Goal: Transaction & Acquisition: Purchase product/service

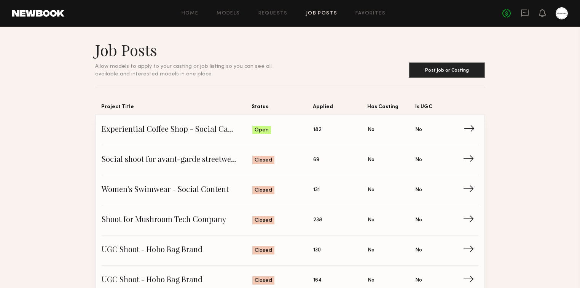
click at [208, 124] on span "Experiential Coffee Shop - Social Campaign" at bounding box center [177, 129] width 151 height 11
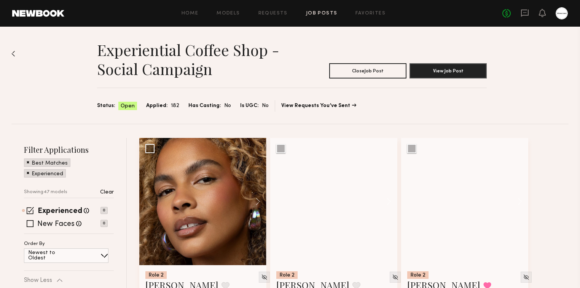
scroll to position [61, 0]
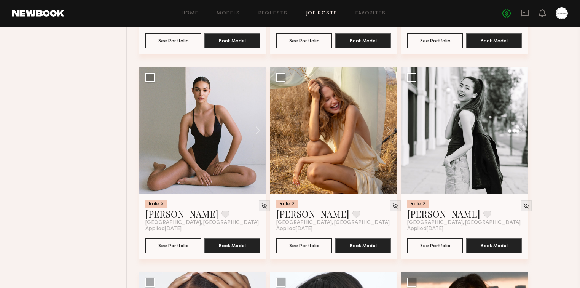
scroll to position [1644, 0]
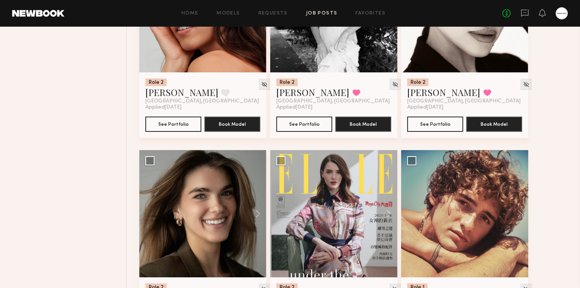
drag, startPoint x: 108, startPoint y: 254, endPoint x: 131, endPoint y: 48, distance: 206.5
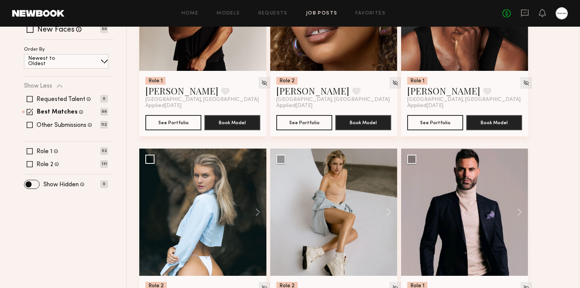
scroll to position [121, 0]
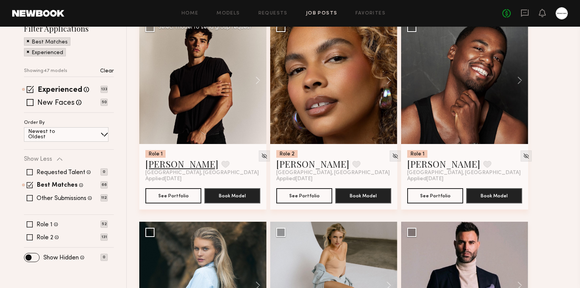
click at [160, 165] on link "Sterling R." at bounding box center [181, 164] width 73 height 12
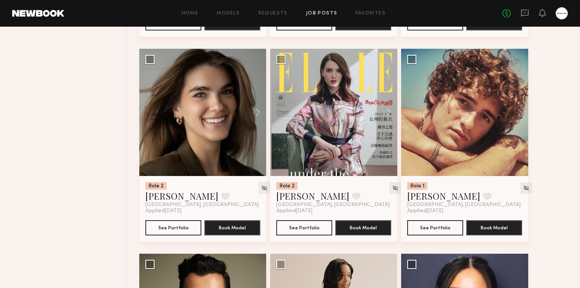
scroll to position [913, 0]
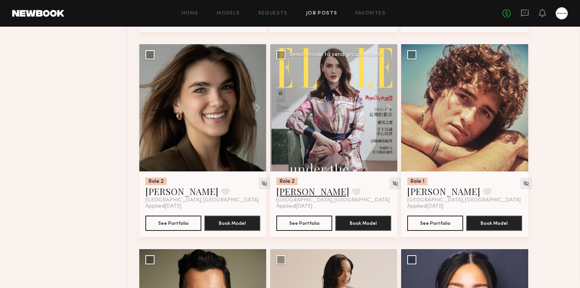
click at [282, 187] on link "Lera G." at bounding box center [312, 191] width 73 height 12
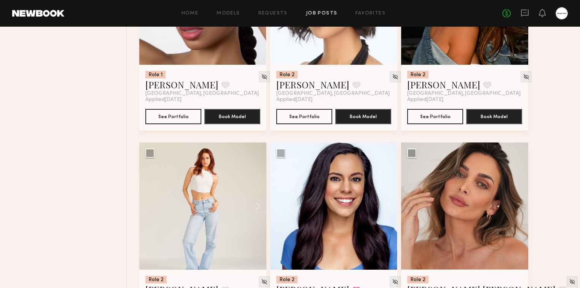
scroll to position [1887, 0]
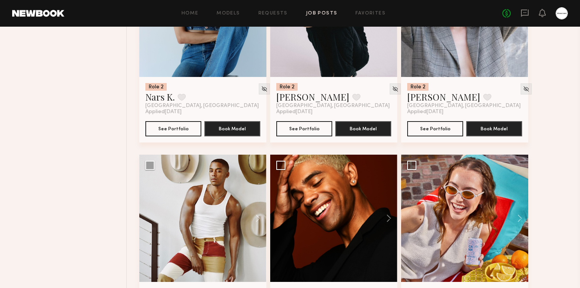
scroll to position [2496, 0]
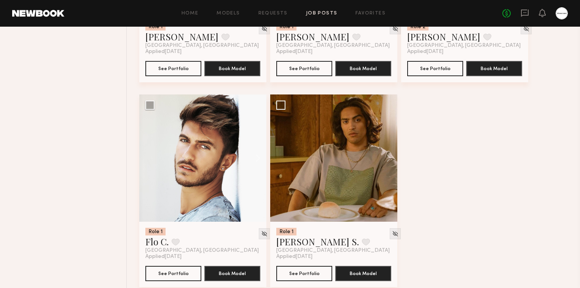
scroll to position [3127, 0]
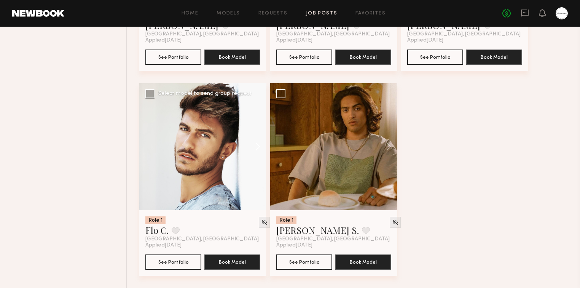
click at [259, 147] on button at bounding box center [254, 146] width 24 height 127
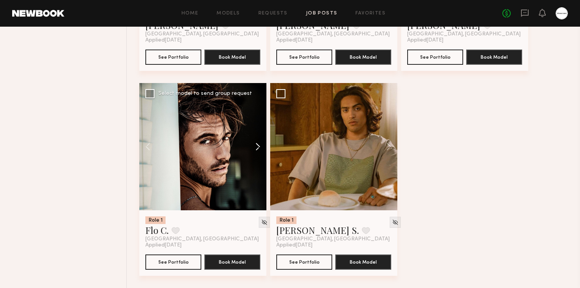
click at [259, 147] on button at bounding box center [254, 146] width 24 height 127
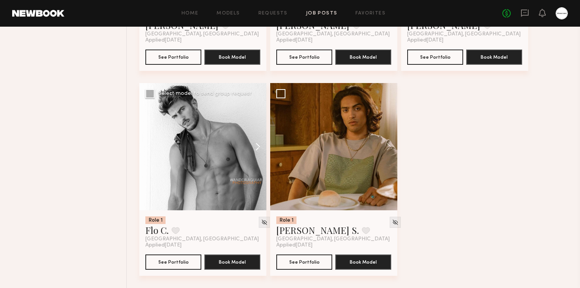
click at [259, 147] on button at bounding box center [254, 146] width 24 height 127
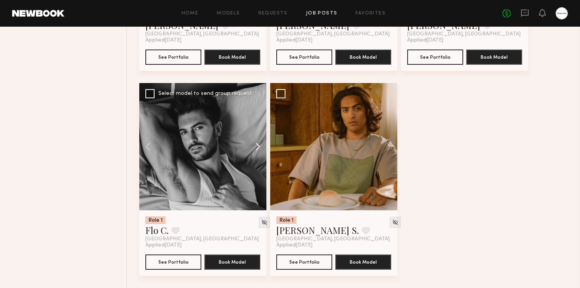
click at [259, 147] on button at bounding box center [254, 146] width 24 height 127
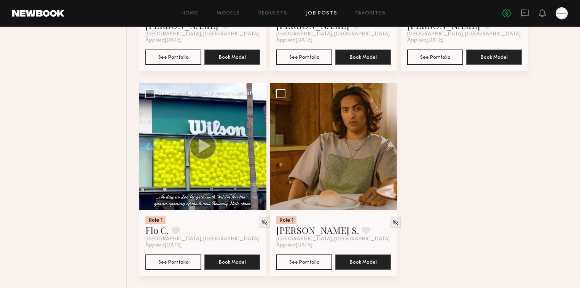
click at [259, 147] on button at bounding box center [254, 146] width 24 height 127
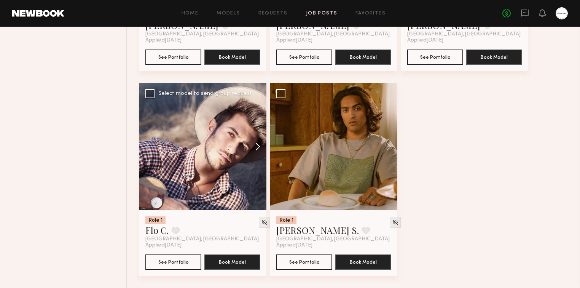
click at [259, 147] on button at bounding box center [254, 146] width 24 height 127
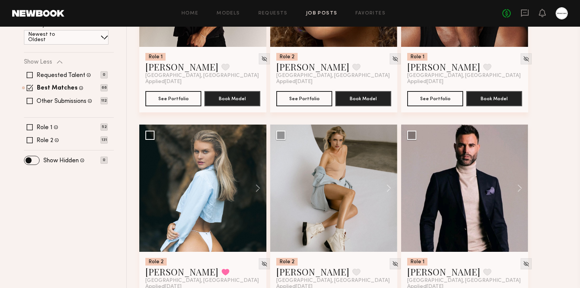
scroll to position [305, 0]
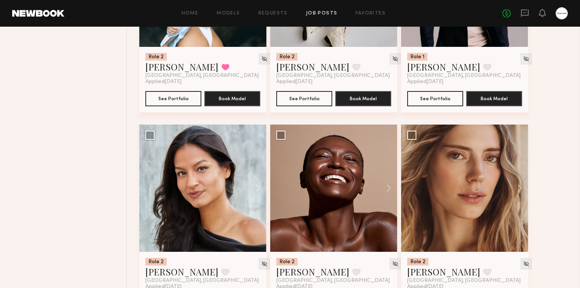
scroll to position [487, 0]
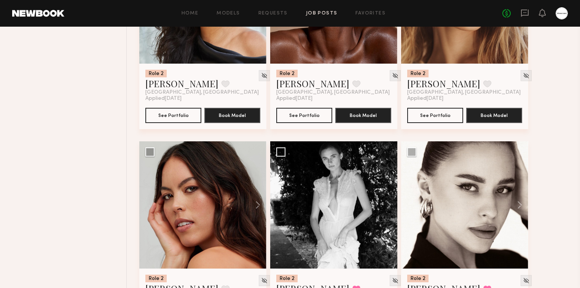
scroll to position [670, 0]
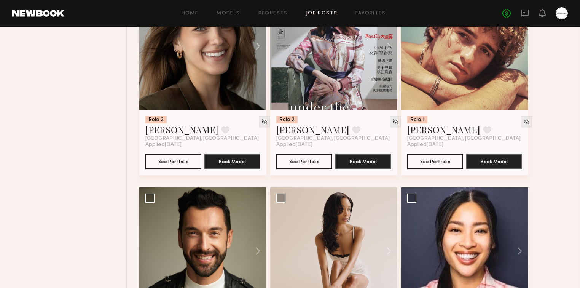
scroll to position [1157, 0]
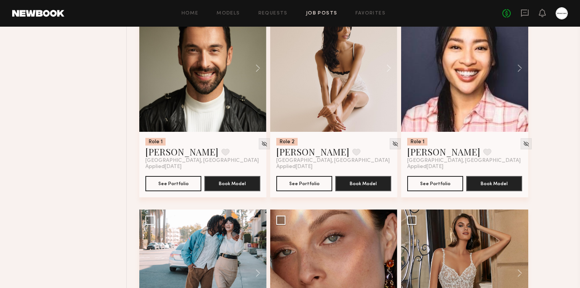
drag, startPoint x: 86, startPoint y: 128, endPoint x: 91, endPoint y: 133, distance: 7.0
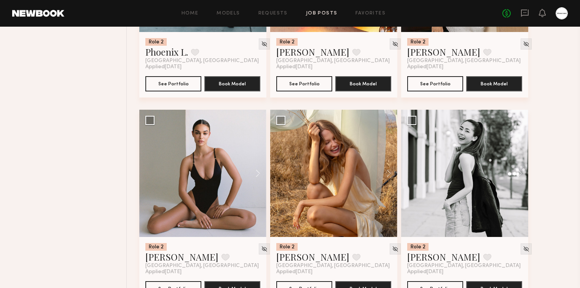
scroll to position [1523, 0]
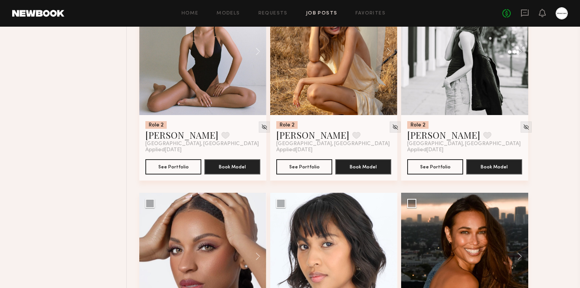
click at [90, 117] on div "Filter Applications Best Matches Experienced Showing 47 models Clear Experience…" at bounding box center [68, 192] width 115 height 3276
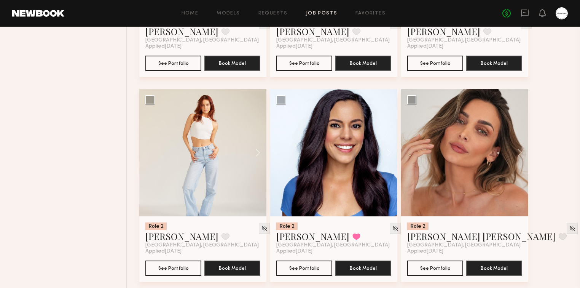
scroll to position [1949, 0]
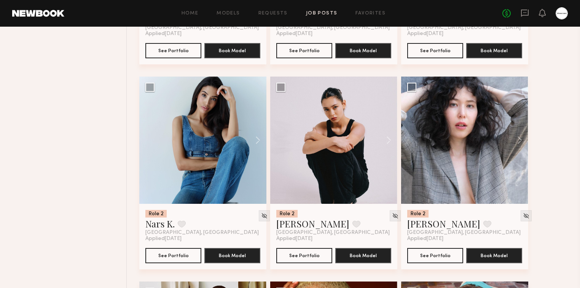
scroll to position [2314, 0]
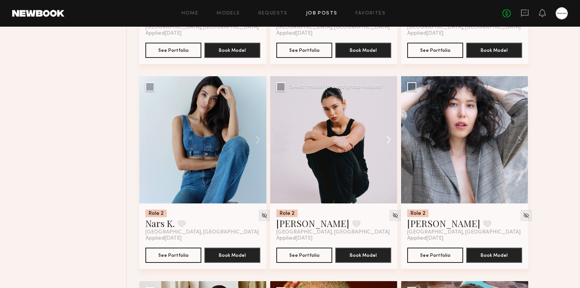
click at [387, 142] on button at bounding box center [385, 139] width 24 height 127
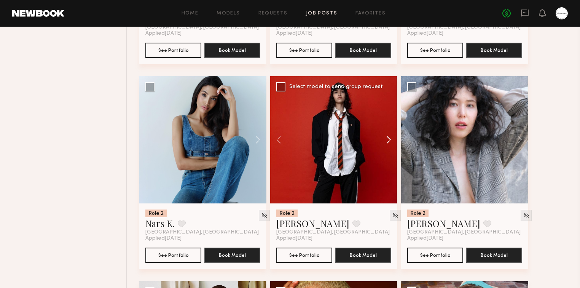
click at [388, 138] on button at bounding box center [385, 139] width 24 height 127
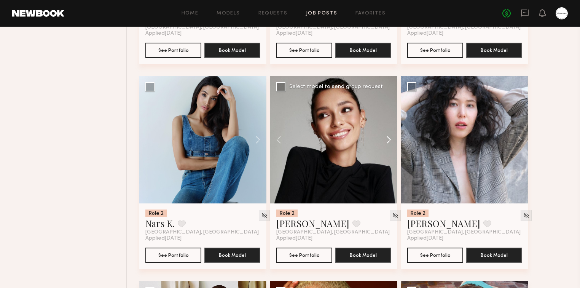
click at [388, 138] on button at bounding box center [385, 139] width 24 height 127
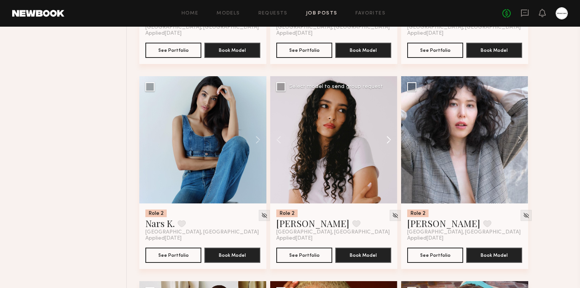
click at [388, 138] on button at bounding box center [385, 139] width 24 height 127
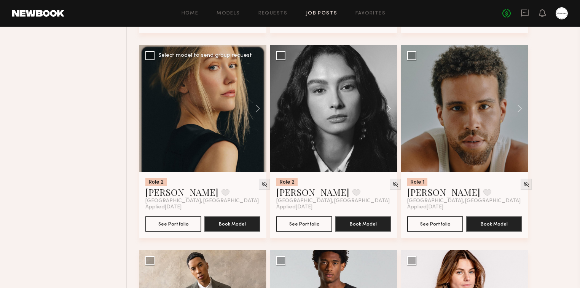
scroll to position [2801, 0]
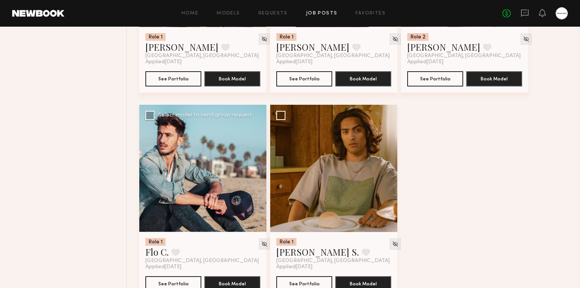
scroll to position [3127, 0]
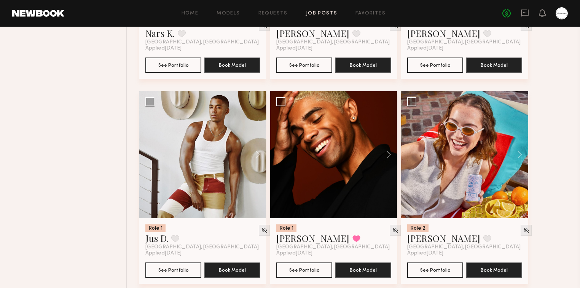
scroll to position [2578, 0]
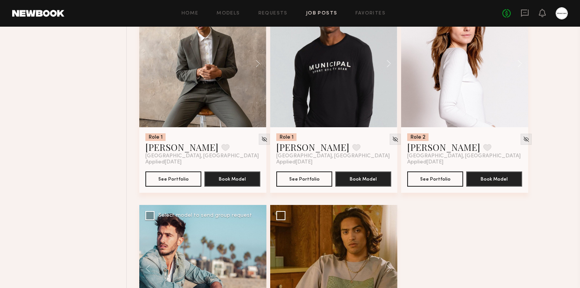
scroll to position [3127, 0]
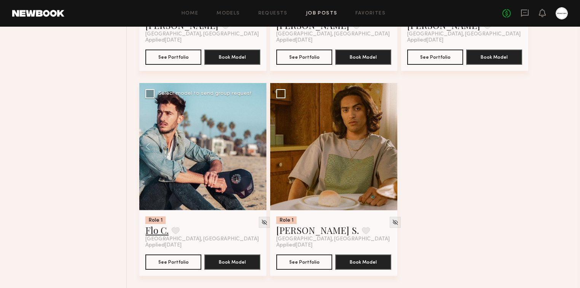
click at [151, 230] on link "Flo C." at bounding box center [156, 230] width 23 height 12
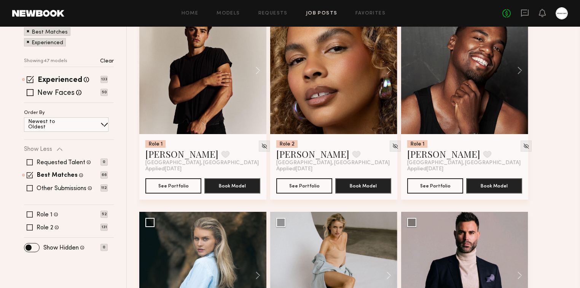
scroll to position [183, 0]
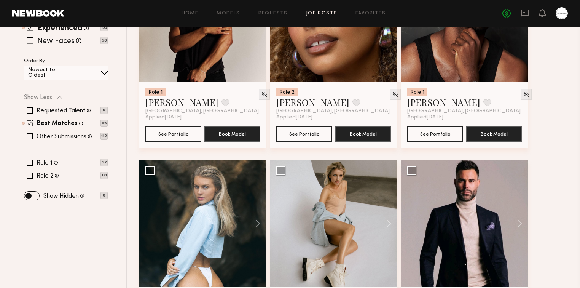
click at [169, 103] on link "Sterling R." at bounding box center [181, 102] width 73 height 12
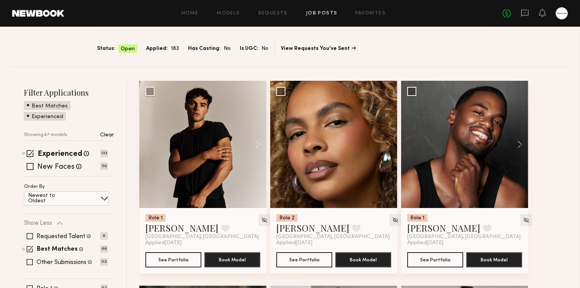
scroll to position [0, 0]
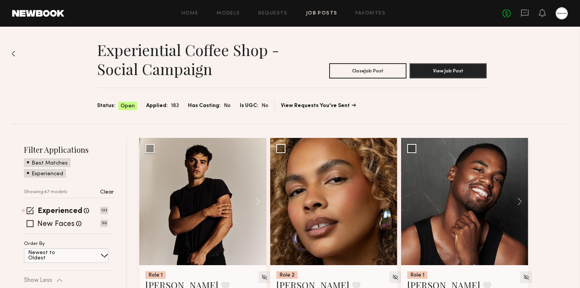
click at [545, 95] on div "Experiential Coffee Shop - Social Campaign Close Job Post View Job Post Status:…" at bounding box center [289, 75] width 557 height 97
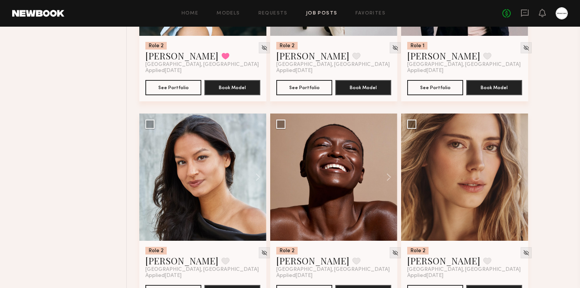
scroll to position [487, 0]
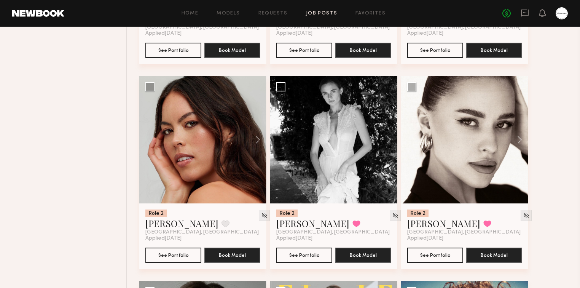
scroll to position [792, 0]
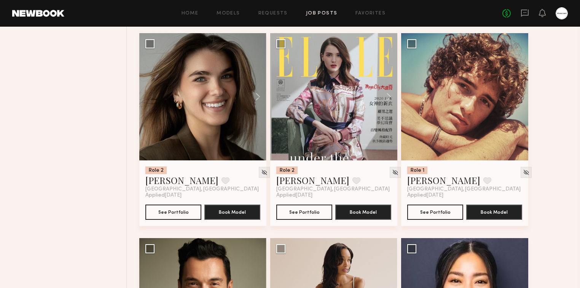
scroll to position [974, 0]
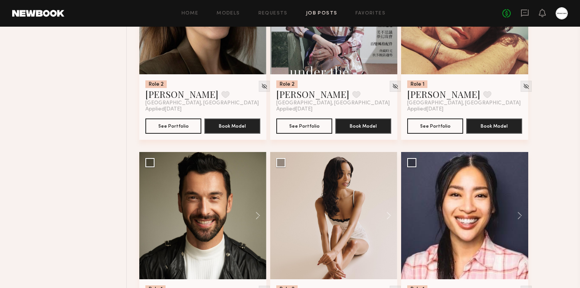
scroll to position [1218, 0]
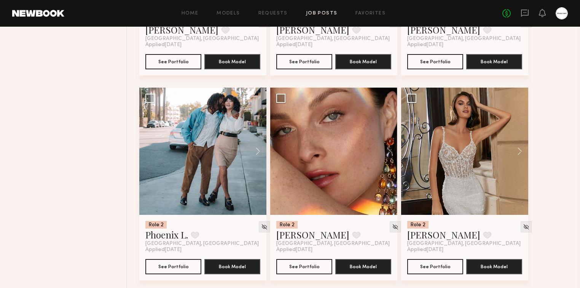
click at [287, 233] on link "[PERSON_NAME]" at bounding box center [312, 234] width 73 height 12
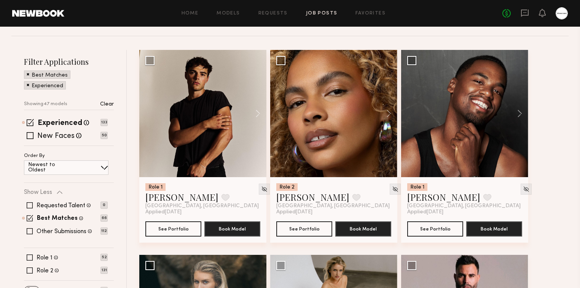
scroll to position [0, 0]
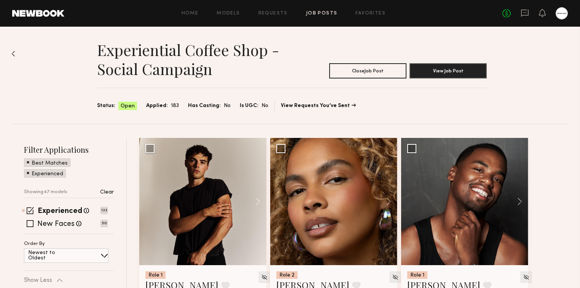
drag, startPoint x: 103, startPoint y: 173, endPoint x: 100, endPoint y: 11, distance: 161.8
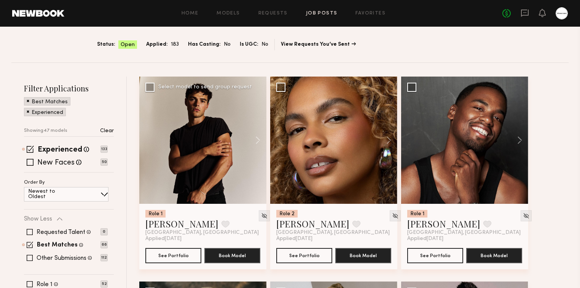
scroll to position [122, 0]
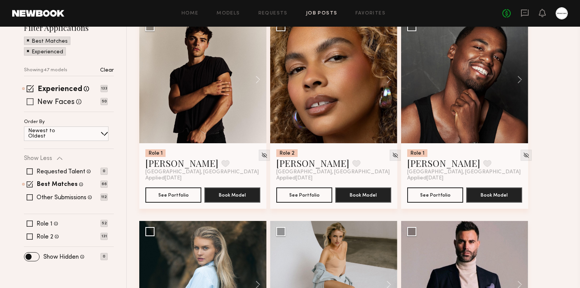
click at [51, 105] on label "New Faces" at bounding box center [55, 103] width 37 height 8
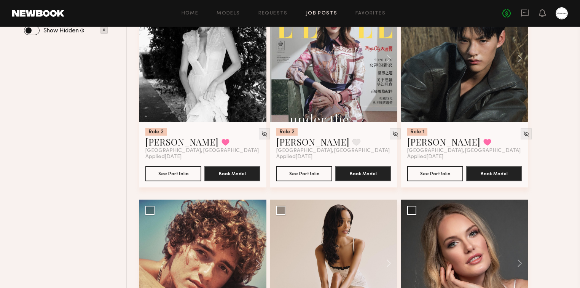
scroll to position [426, 0]
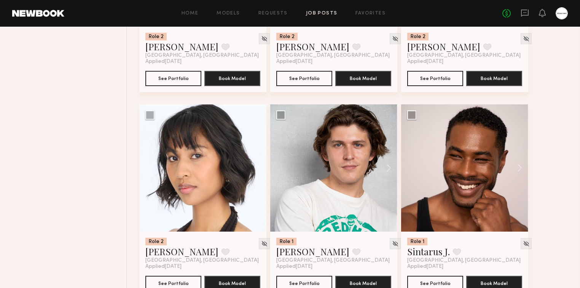
scroll to position [974, 0]
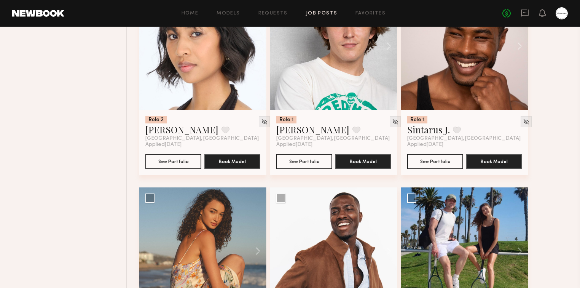
click at [558, 123] on div "Role 2 Sara R. Favorite Los Angeles, CA Applied 08/22/2025 See Portfolio Book M…" at bounding box center [355, 187] width 433 height 2048
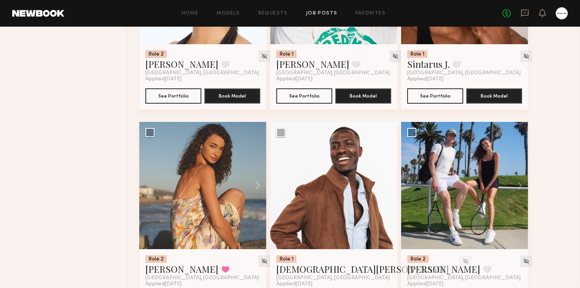
scroll to position [1096, 0]
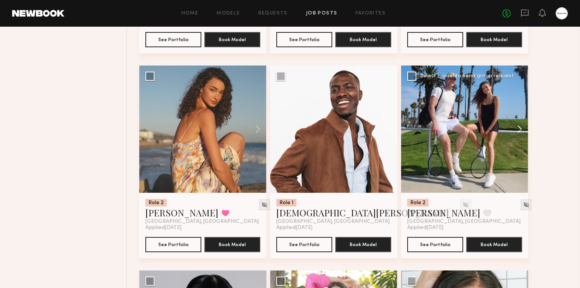
click at [522, 126] on button at bounding box center [516, 128] width 24 height 127
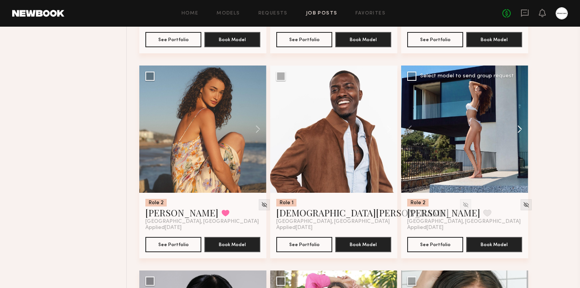
click at [521, 127] on button at bounding box center [516, 128] width 24 height 127
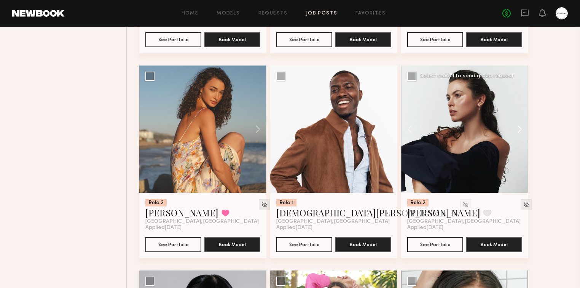
click at [521, 127] on button at bounding box center [516, 128] width 24 height 127
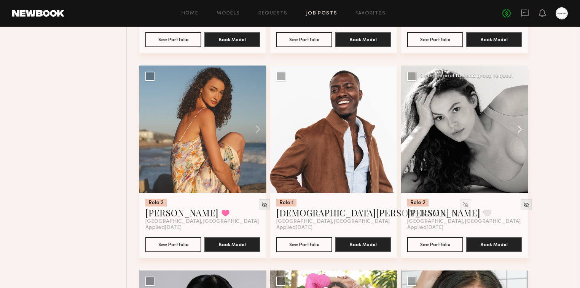
click at [521, 127] on button at bounding box center [516, 128] width 24 height 127
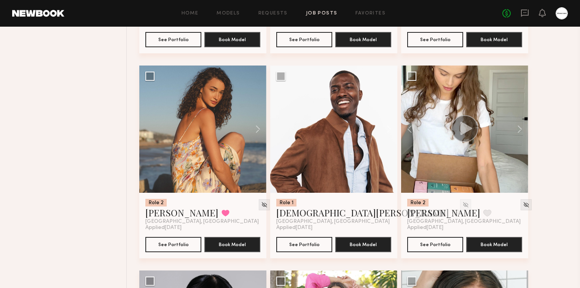
click at [545, 127] on div "Role 2 Sara R. Favorite Los Angeles, CA Applied 08/22/2025 See Portfolio Book M…" at bounding box center [355, 66] width 433 height 2048
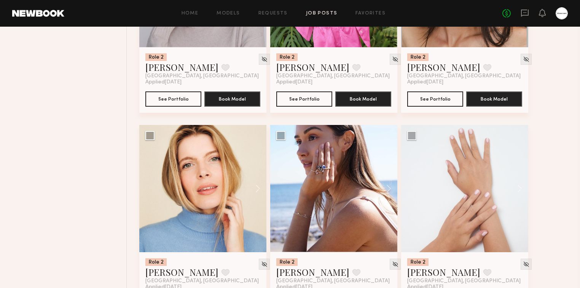
scroll to position [1462, 0]
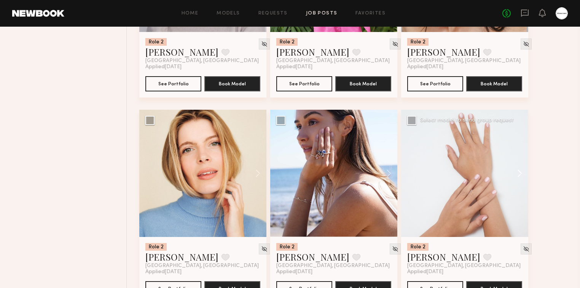
click at [520, 174] on button at bounding box center [516, 173] width 24 height 127
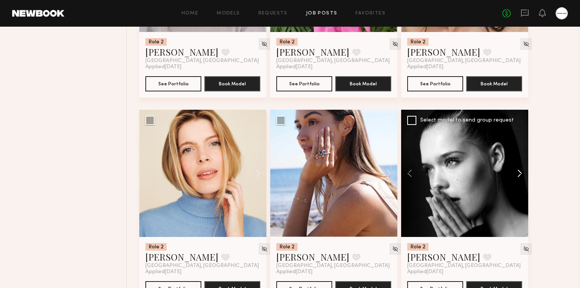
click at [520, 174] on button at bounding box center [516, 173] width 24 height 127
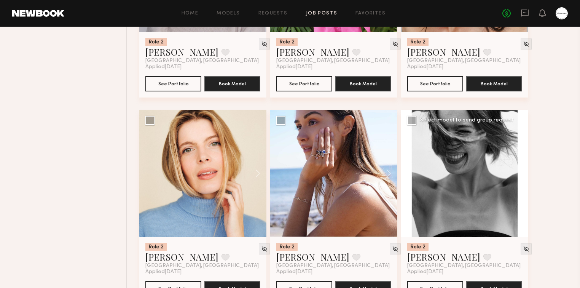
click at [520, 174] on button at bounding box center [516, 173] width 24 height 127
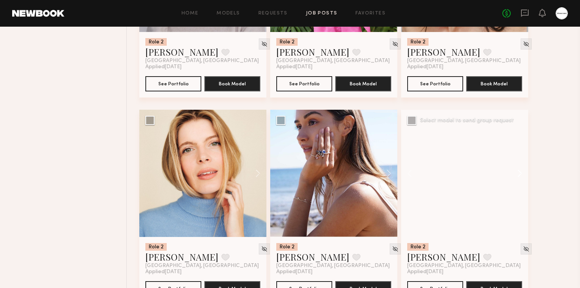
click at [520, 174] on button at bounding box center [516, 173] width 24 height 127
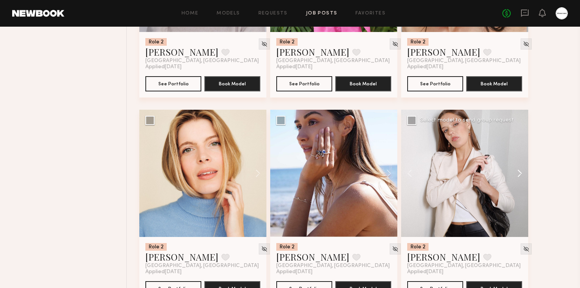
click at [520, 174] on button at bounding box center [516, 173] width 24 height 127
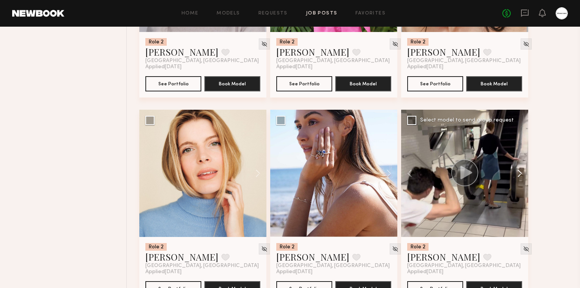
click at [520, 174] on button at bounding box center [516, 173] width 24 height 127
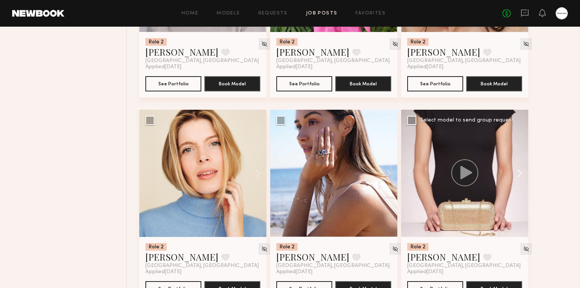
click at [522, 171] on button at bounding box center [516, 173] width 24 height 127
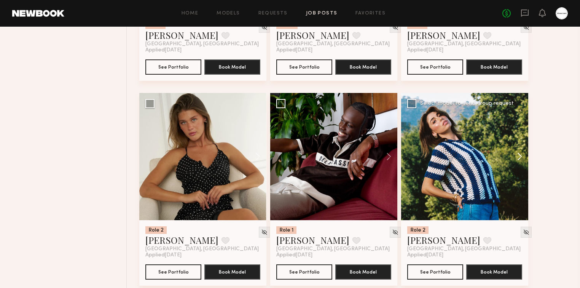
click at [521, 156] on button at bounding box center [516, 156] width 24 height 127
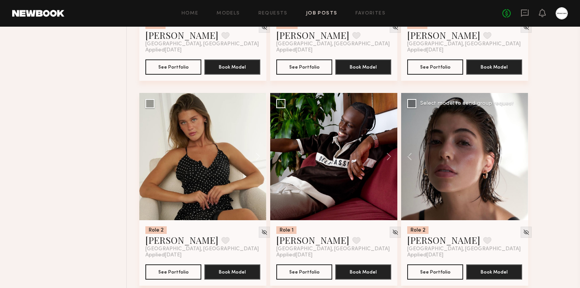
click at [521, 156] on button at bounding box center [516, 156] width 24 height 127
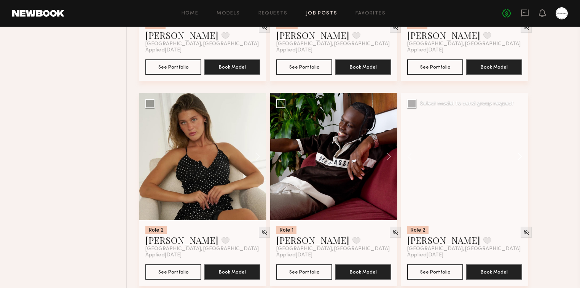
click at [521, 156] on button at bounding box center [516, 156] width 24 height 127
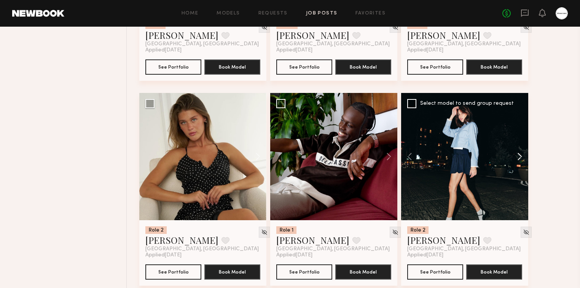
click at [521, 156] on button at bounding box center [516, 156] width 24 height 127
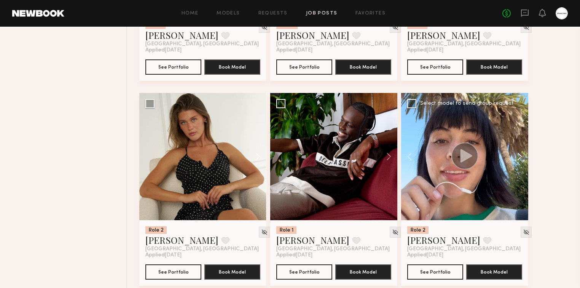
click at [521, 156] on button at bounding box center [516, 156] width 24 height 127
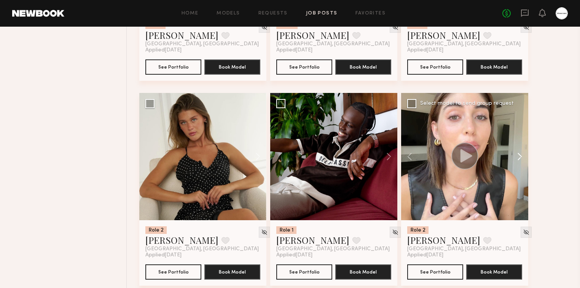
click at [521, 156] on button at bounding box center [516, 156] width 24 height 127
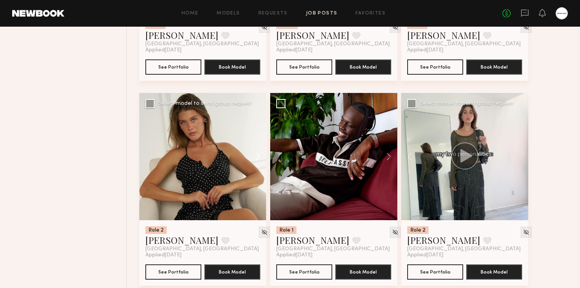
click at [254, 155] on button at bounding box center [254, 156] width 24 height 127
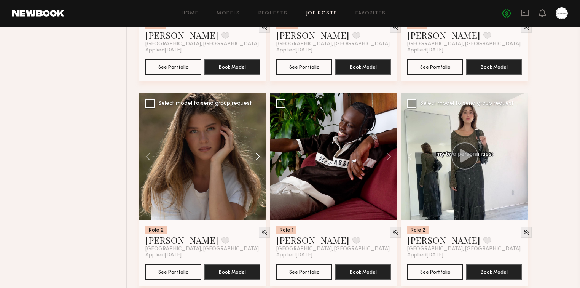
click at [254, 155] on button at bounding box center [254, 156] width 24 height 127
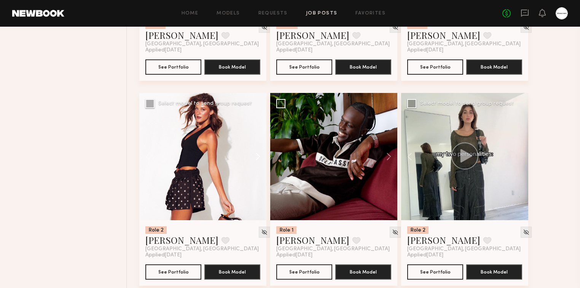
click at [254, 156] on button at bounding box center [254, 156] width 24 height 127
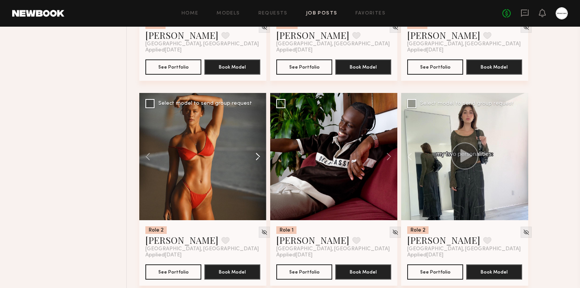
click at [254, 156] on button at bounding box center [254, 156] width 24 height 127
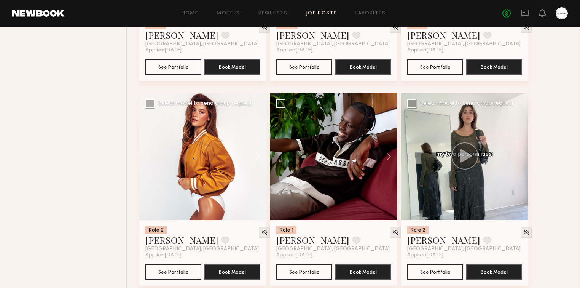
click at [254, 156] on button at bounding box center [254, 156] width 24 height 127
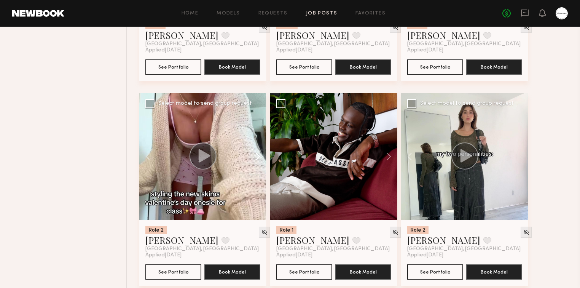
click at [254, 156] on button at bounding box center [254, 156] width 24 height 127
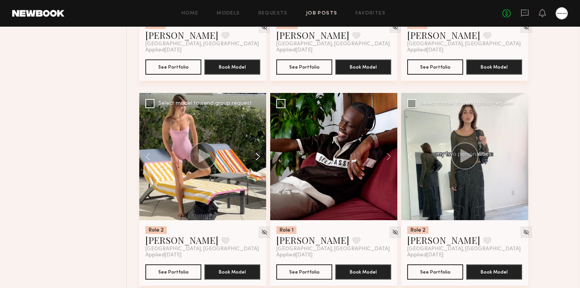
click at [254, 156] on button at bounding box center [254, 156] width 24 height 127
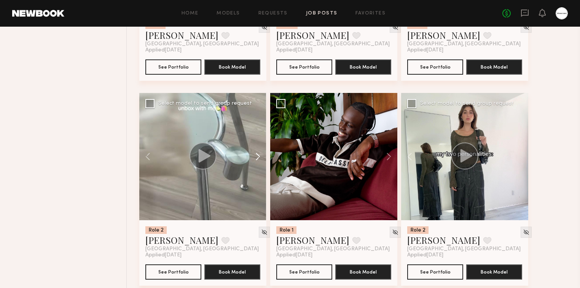
click at [254, 156] on button at bounding box center [254, 156] width 24 height 127
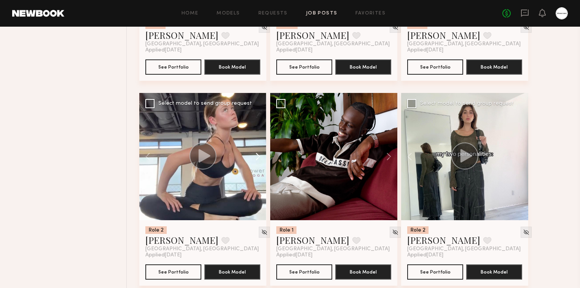
click at [255, 156] on button at bounding box center [254, 156] width 24 height 127
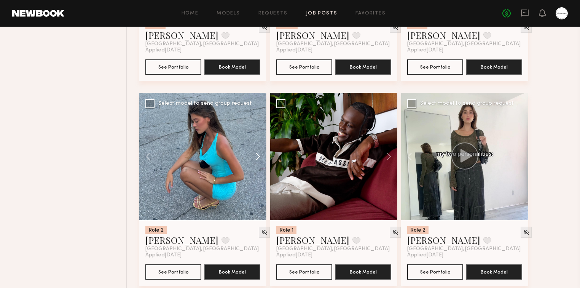
click at [255, 156] on button at bounding box center [254, 156] width 24 height 127
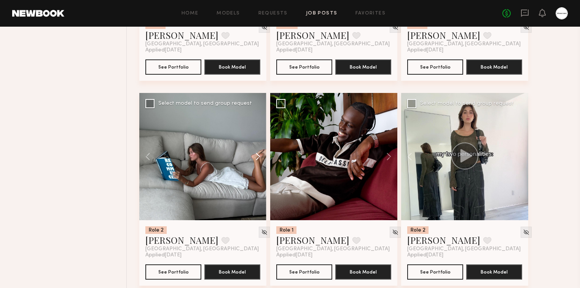
click at [255, 156] on button at bounding box center [254, 156] width 24 height 127
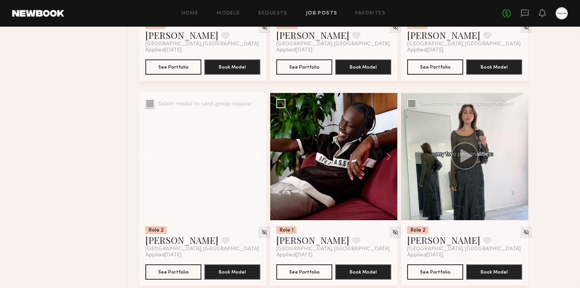
click at [255, 156] on button at bounding box center [254, 156] width 24 height 127
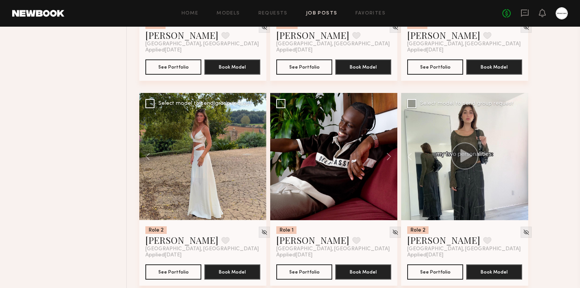
click at [255, 156] on div at bounding box center [202, 156] width 127 height 127
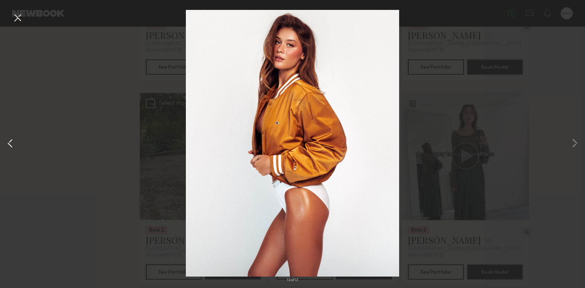
click at [6, 115] on button at bounding box center [10, 144] width 9 height 230
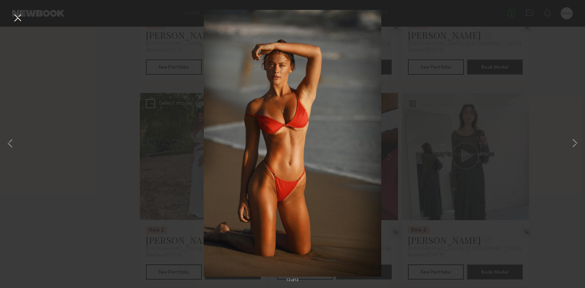
click at [18, 22] on button at bounding box center [17, 18] width 12 height 14
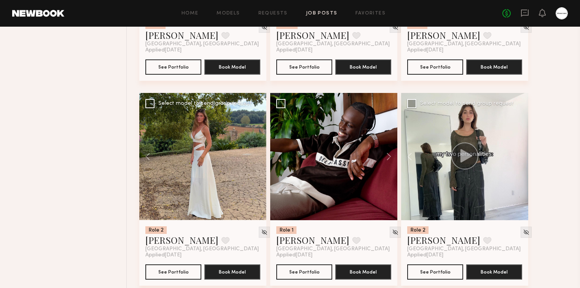
drag, startPoint x: 18, startPoint y: 22, endPoint x: 555, endPoint y: 124, distance: 546.0
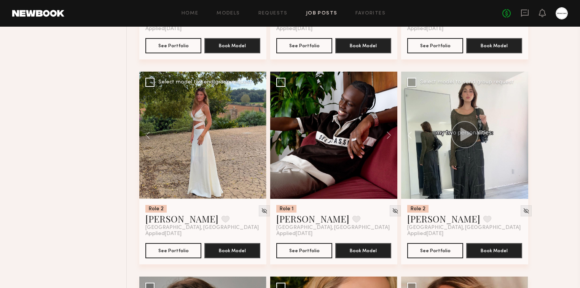
scroll to position [2192, 0]
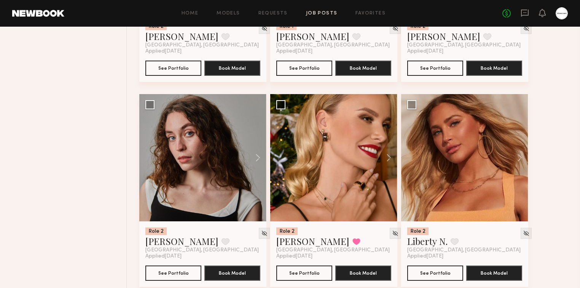
scroll to position [2071, 0]
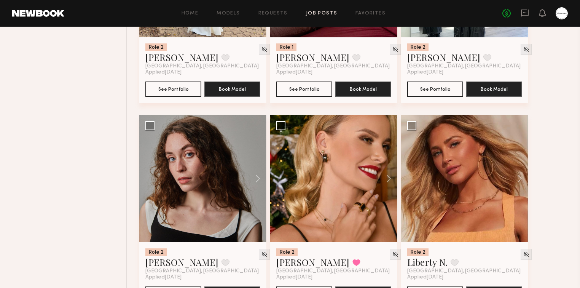
click at [553, 129] on div "Role 2 Sara R. Favorite Los Angeles, CA Applied 08/22/2025 See Portfolio Book M…" at bounding box center [355, 115] width 433 height 4096
click at [521, 179] on button at bounding box center [516, 178] width 24 height 127
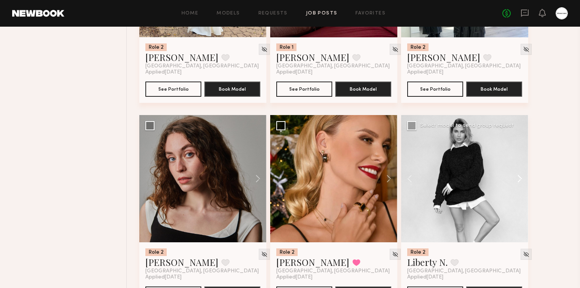
click at [521, 179] on button at bounding box center [516, 178] width 24 height 127
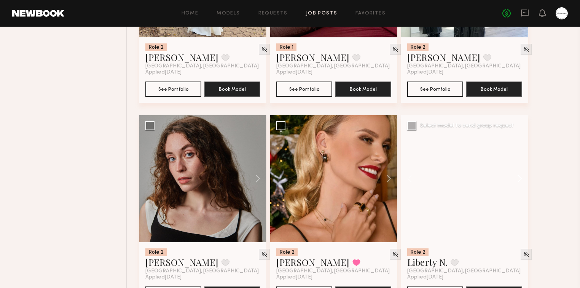
click at [521, 179] on button at bounding box center [516, 178] width 24 height 127
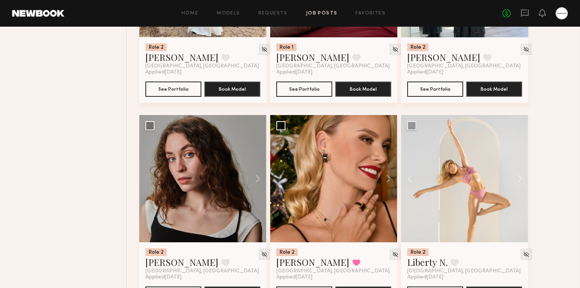
click at [543, 175] on div "Role 2 Sara R. Favorite Los Angeles, CA Applied 08/22/2025 See Portfolio Book M…" at bounding box center [355, 115] width 433 height 4096
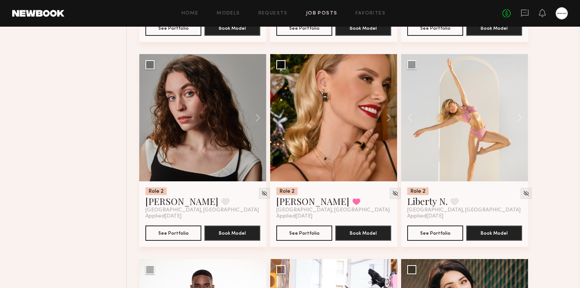
click at [547, 180] on div "Role 2 Sara R. Favorite Los Angeles, CA Applied 08/22/2025 See Portfolio Book M…" at bounding box center [355, 54] width 433 height 4096
click at [549, 181] on div "Role 2 Sara R. Favorite Los Angeles, CA Applied 08/22/2025 See Portfolio Book M…" at bounding box center [355, 54] width 433 height 4096
click at [528, 181] on div "Role 2 Sara R. Favorite Los Angeles, CA Applied 08/22/2025 See Portfolio Book M…" at bounding box center [355, 54] width 433 height 4096
click at [530, 181] on div "Role 2 Sara R. Favorite Los Angeles, CA Applied 08/22/2025 See Portfolio Book M…" at bounding box center [355, 54] width 433 height 4096
click at [557, 178] on div "Role 2 Sara R. Favorite Los Angeles, CA Applied 08/22/2025 See Portfolio Book M…" at bounding box center [355, 54] width 433 height 4096
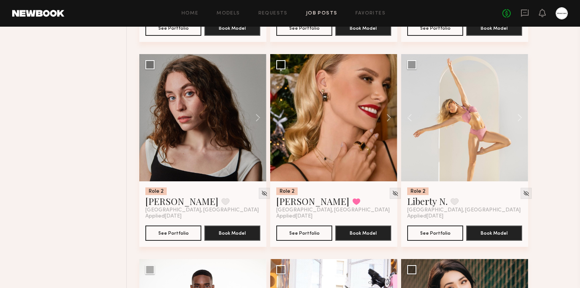
click at [547, 153] on div "Role 2 Sara R. Favorite Los Angeles, CA Applied 08/22/2025 See Portfolio Book M…" at bounding box center [355, 54] width 433 height 4096
click at [524, 112] on button at bounding box center [516, 117] width 24 height 127
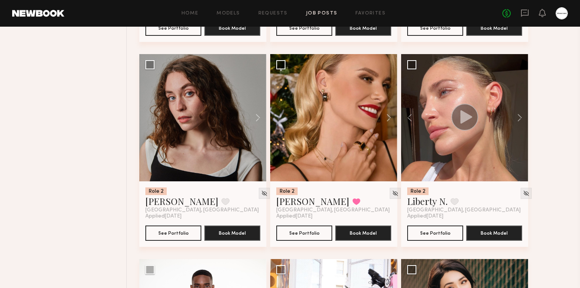
click at [541, 111] on div "Role 2 Sara R. Favorite Los Angeles, CA Applied 08/22/2025 See Portfolio Book M…" at bounding box center [355, 54] width 433 height 4096
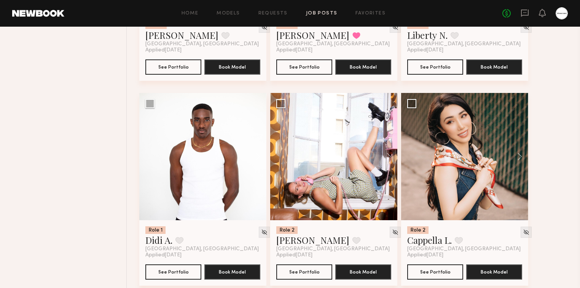
scroll to position [2375, 0]
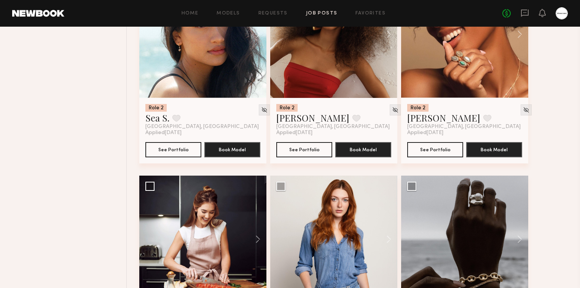
scroll to position [2923, 0]
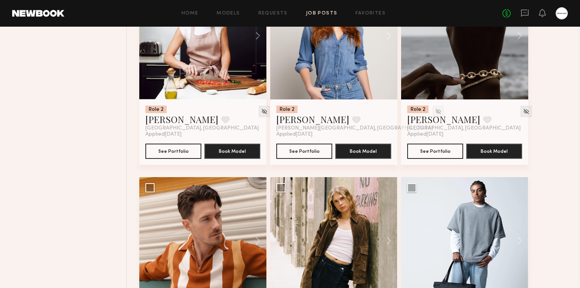
scroll to position [3106, 0]
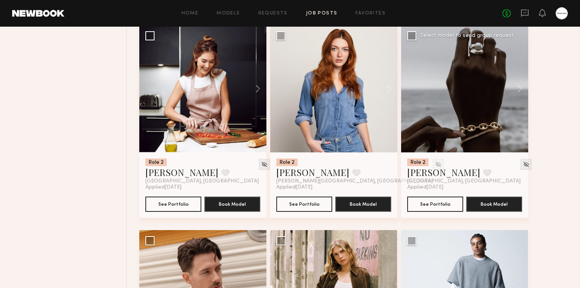
scroll to position [2984, 0]
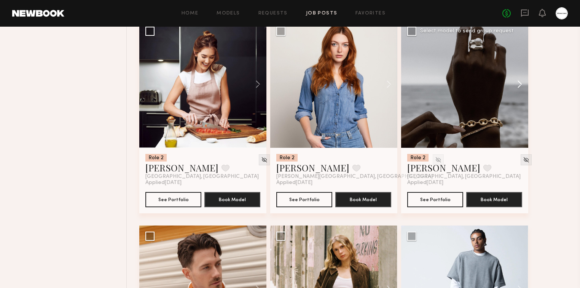
click at [515, 83] on button at bounding box center [516, 84] width 24 height 127
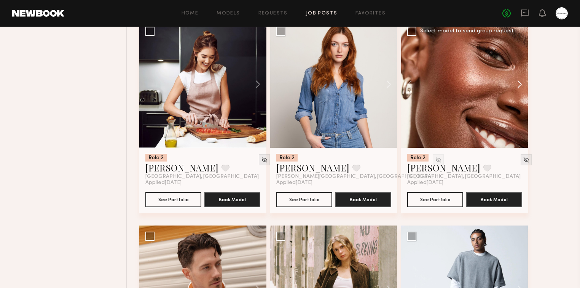
click at [518, 83] on button at bounding box center [516, 84] width 24 height 127
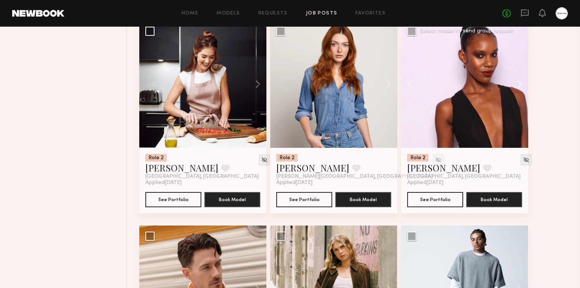
click at [518, 83] on button at bounding box center [516, 84] width 24 height 127
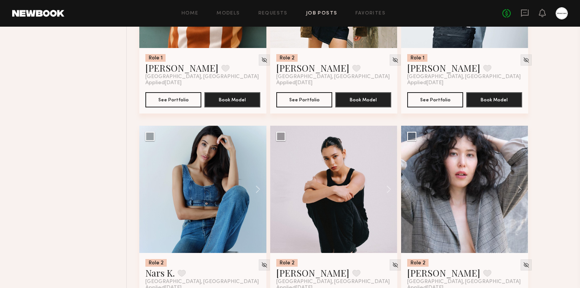
scroll to position [3350, 0]
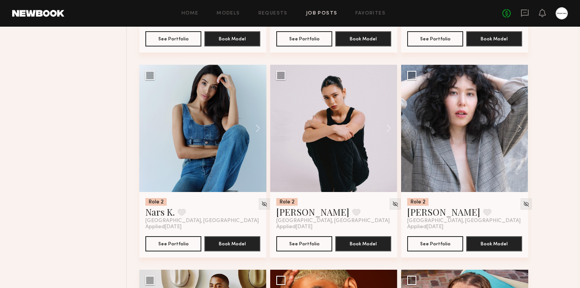
click at [260, 126] on button at bounding box center [254, 128] width 24 height 127
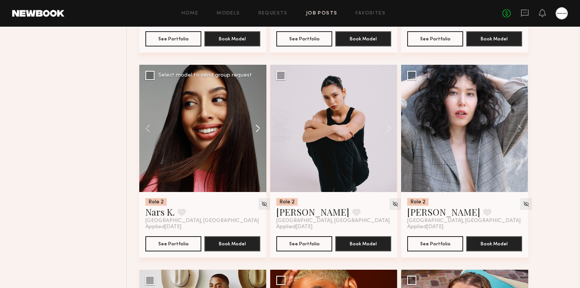
click at [260, 127] on button at bounding box center [254, 128] width 24 height 127
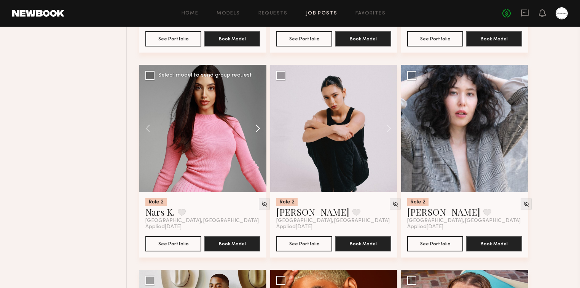
click at [260, 127] on button at bounding box center [254, 128] width 24 height 127
click at [260, 127] on div at bounding box center [202, 128] width 127 height 127
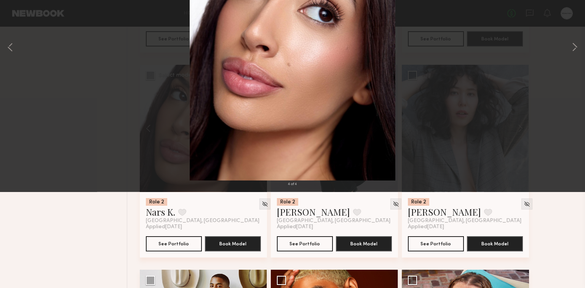
click at [21, 18] on button at bounding box center [17, 18] width 12 height 14
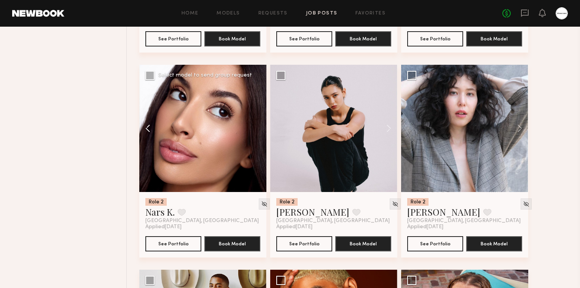
click at [148, 132] on button at bounding box center [151, 128] width 24 height 127
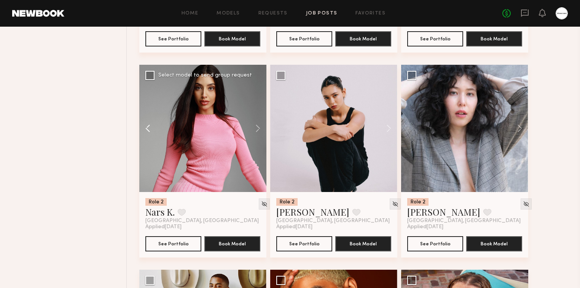
click at [148, 129] on button at bounding box center [151, 128] width 24 height 127
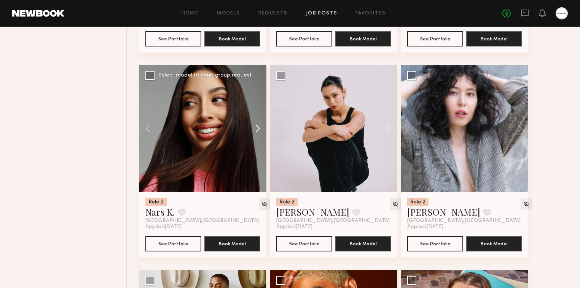
click at [261, 126] on button at bounding box center [254, 128] width 24 height 127
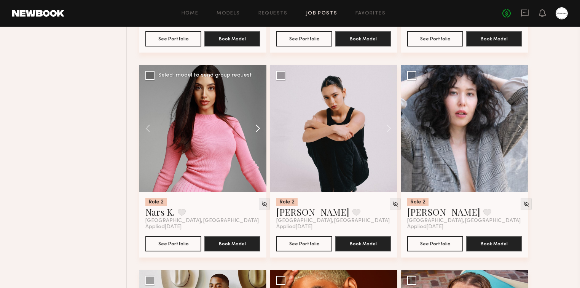
click at [259, 129] on button at bounding box center [254, 128] width 24 height 127
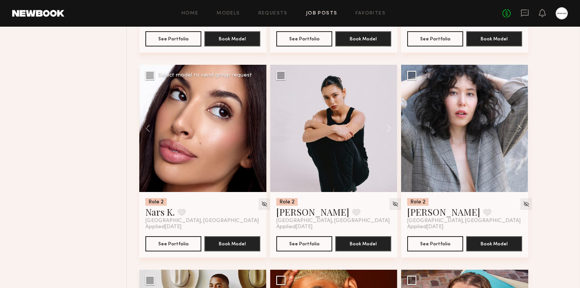
click at [259, 129] on div at bounding box center [202, 128] width 127 height 127
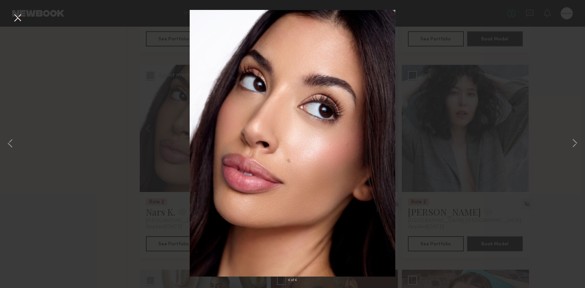
click at [17, 13] on button at bounding box center [17, 18] width 12 height 14
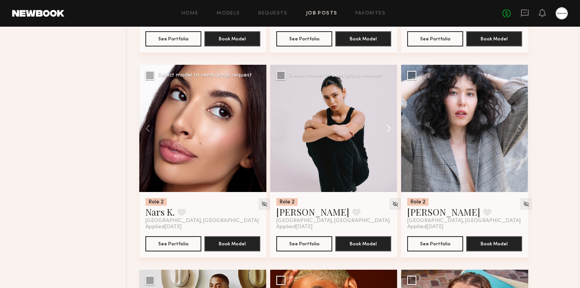
click at [390, 126] on button at bounding box center [385, 128] width 24 height 127
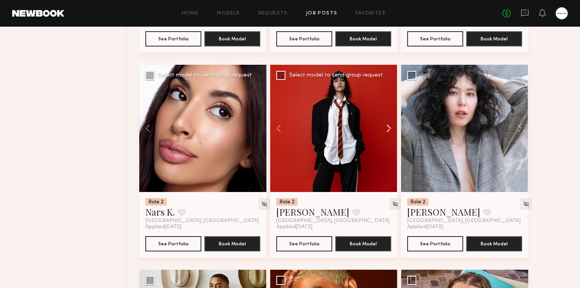
click at [390, 126] on button at bounding box center [385, 128] width 24 height 127
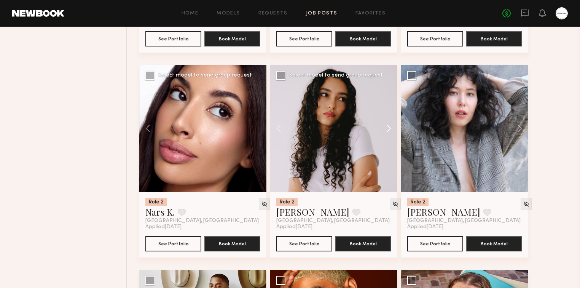
click at [390, 126] on button at bounding box center [385, 128] width 24 height 127
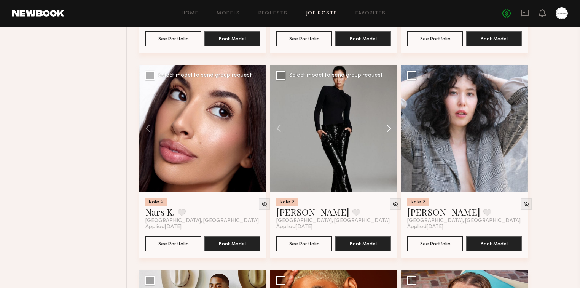
click at [390, 126] on button at bounding box center [385, 128] width 24 height 127
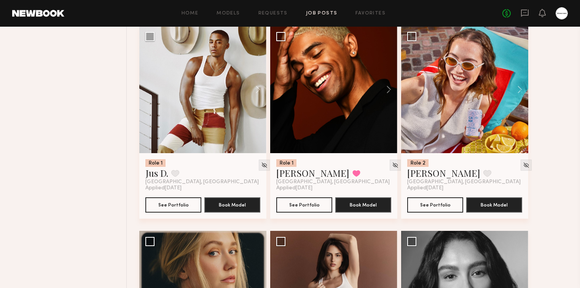
scroll to position [3593, 0]
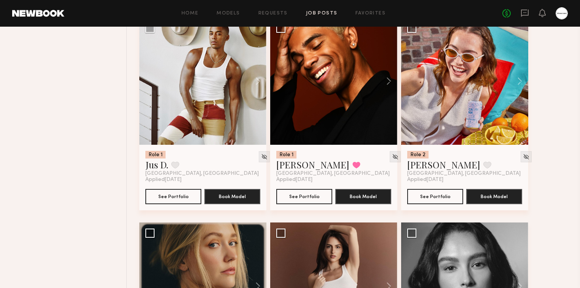
drag, startPoint x: 73, startPoint y: 100, endPoint x: 70, endPoint y: 130, distance: 30.2
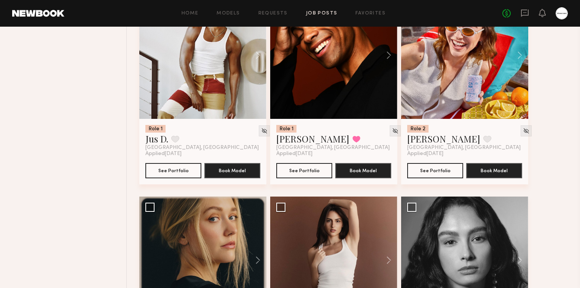
scroll to position [3723, 0]
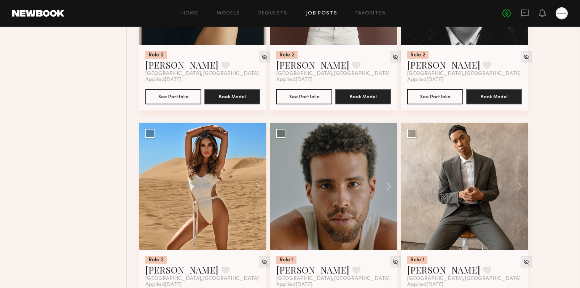
scroll to position [3967, 0]
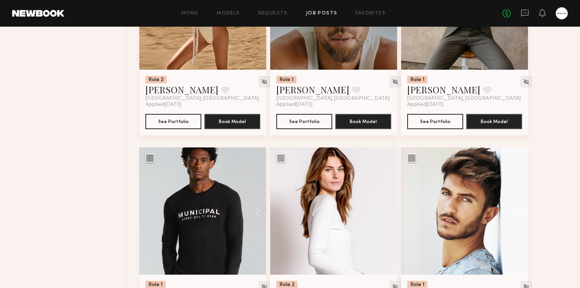
scroll to position [4150, 0]
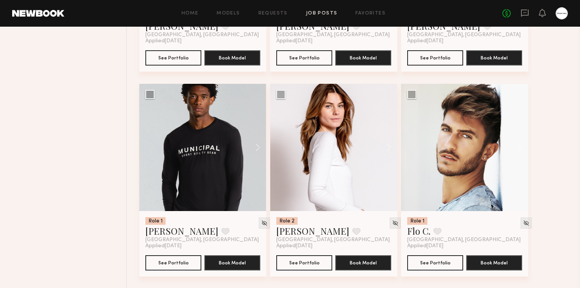
click at [260, 146] on button at bounding box center [254, 147] width 24 height 127
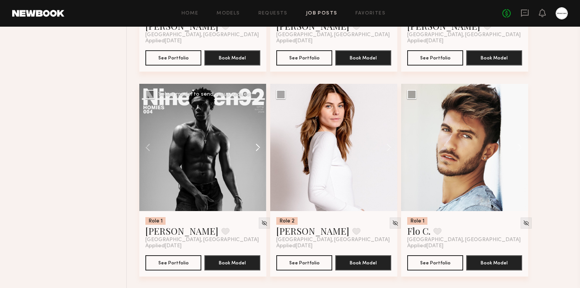
click at [260, 146] on button at bounding box center [254, 147] width 24 height 127
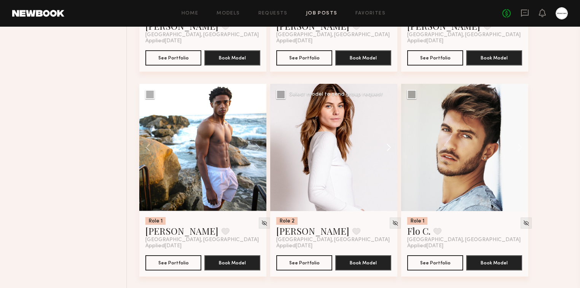
click at [389, 149] on button at bounding box center [385, 147] width 24 height 127
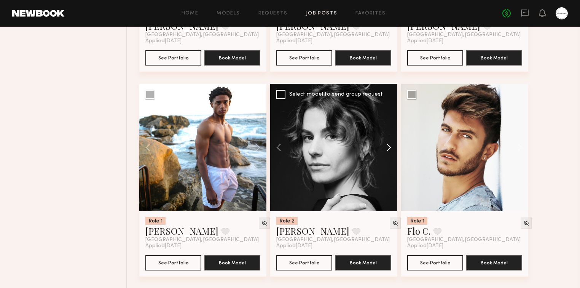
click at [389, 149] on button at bounding box center [385, 147] width 24 height 127
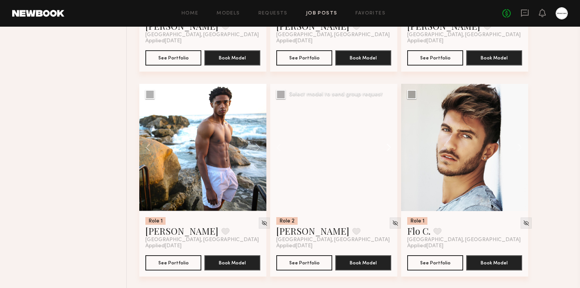
click at [389, 149] on button at bounding box center [385, 147] width 24 height 127
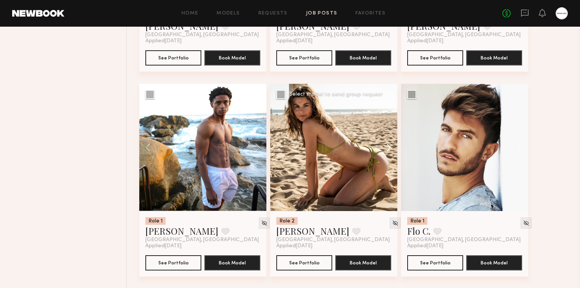
click at [390, 149] on button at bounding box center [385, 147] width 24 height 127
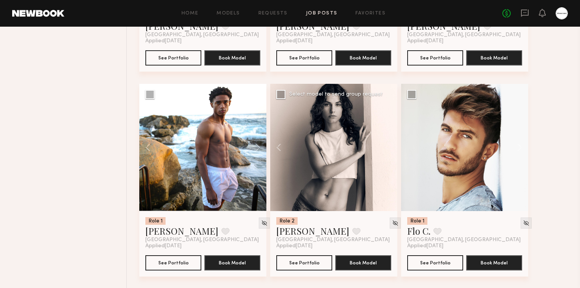
click at [390, 149] on div at bounding box center [333, 147] width 127 height 127
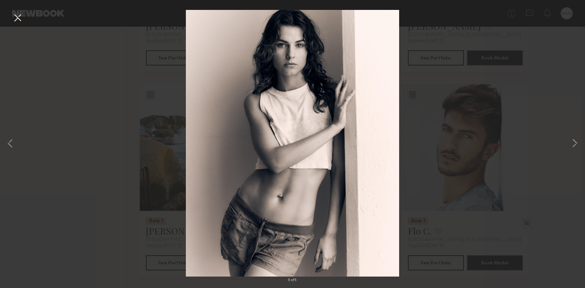
click at [581, 149] on div "5 of 5" at bounding box center [292, 144] width 585 height 288
click at [574, 148] on button at bounding box center [574, 144] width 9 height 230
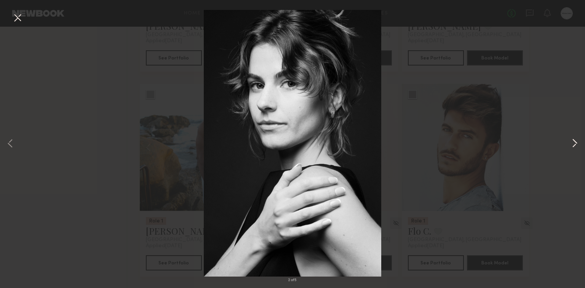
click at [575, 145] on button at bounding box center [574, 144] width 9 height 230
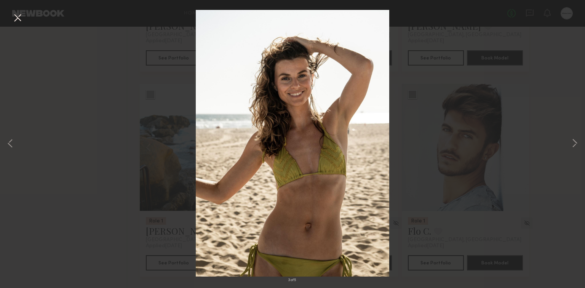
click at [21, 28] on div "3 of 5" at bounding box center [292, 144] width 585 height 288
drag, startPoint x: 10, startPoint y: 26, endPoint x: 20, endPoint y: 26, distance: 10.3
click at [10, 26] on div "3 of 5" at bounding box center [292, 144] width 585 height 288
click at [20, 21] on button at bounding box center [17, 18] width 12 height 14
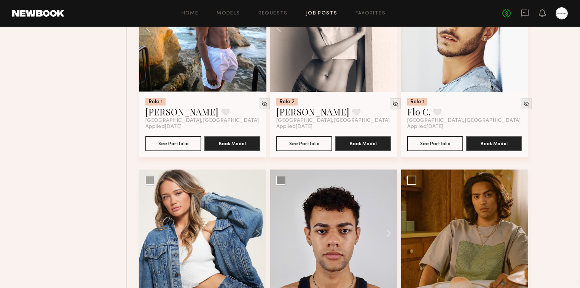
scroll to position [4332, 0]
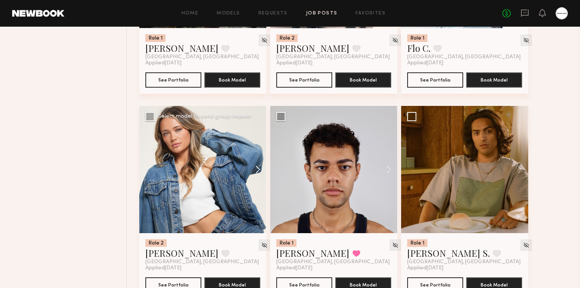
click at [258, 165] on button at bounding box center [254, 169] width 24 height 127
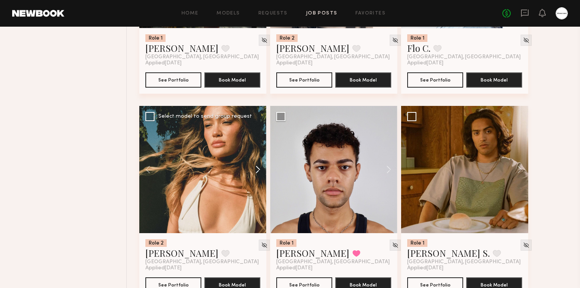
click at [258, 168] on button at bounding box center [254, 169] width 24 height 127
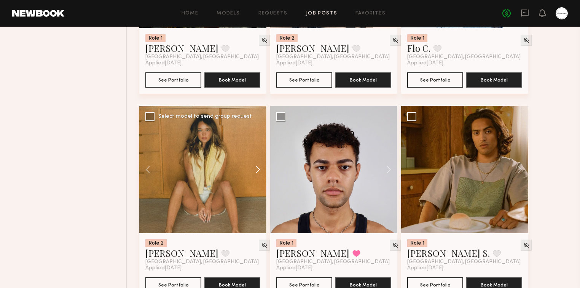
click at [258, 168] on button at bounding box center [254, 169] width 24 height 127
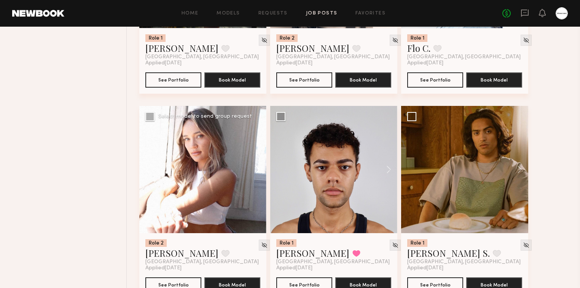
click at [258, 168] on button at bounding box center [254, 169] width 24 height 127
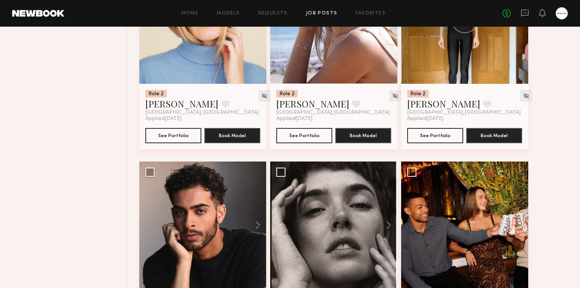
scroll to position [1371, 0]
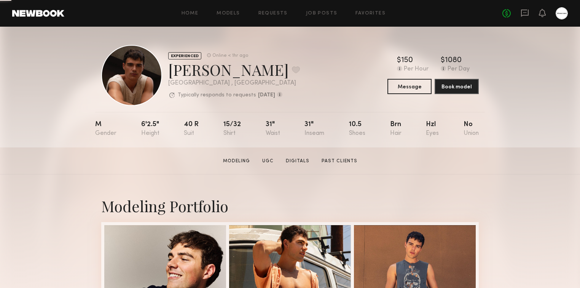
click at [543, 156] on section "Sterling R. Modeling UGC Digitals Past Clients Message Book Model" at bounding box center [290, 160] width 580 height 27
click at [289, 86] on div "[GEOGRAPHIC_DATA] , [GEOGRAPHIC_DATA]" at bounding box center [234, 83] width 132 height 6
click at [317, 18] on div "Home Models Requests Job Posts Favorites Sign Out No fees up to $5,000" at bounding box center [316, 13] width 504 height 12
click at [323, 11] on link "Job Posts" at bounding box center [322, 13] width 32 height 5
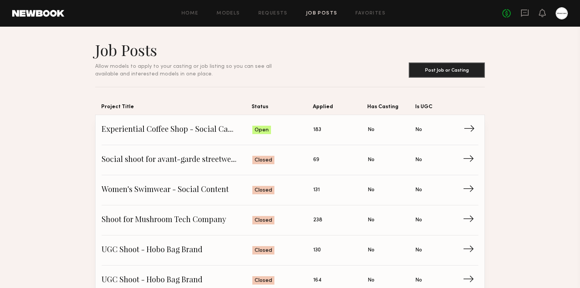
click at [158, 128] on span "Experiential Coffee Shop - Social Campaign" at bounding box center [177, 129] width 151 height 11
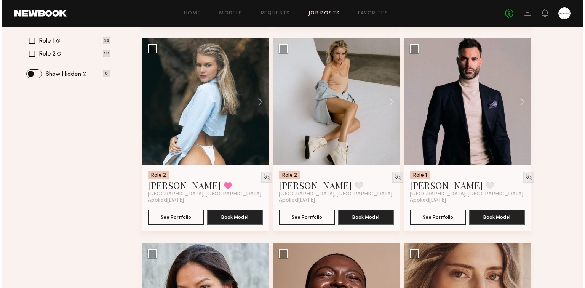
scroll to position [305, 0]
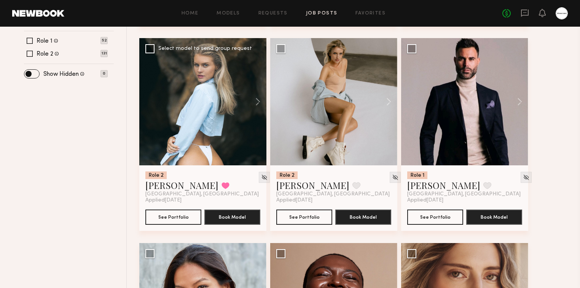
click at [220, 129] on div at bounding box center [202, 101] width 127 height 127
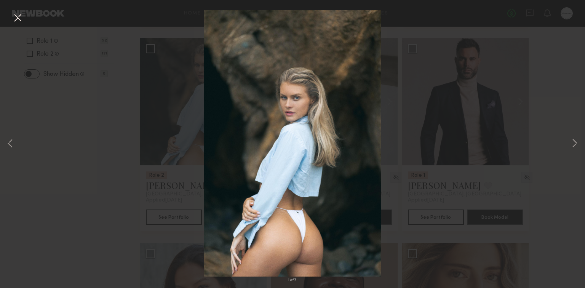
click at [29, 153] on div "1 of 7" at bounding box center [292, 144] width 585 height 288
click at [164, 188] on div "1 of 7" at bounding box center [292, 144] width 585 height 288
click at [569, 140] on div "1 of 7" at bounding box center [292, 144] width 585 height 288
click at [571, 142] on button at bounding box center [574, 144] width 9 height 230
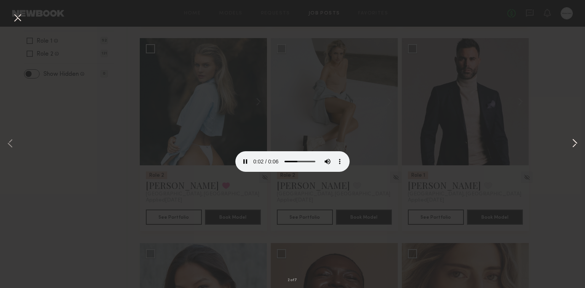
click at [573, 144] on button at bounding box center [574, 144] width 9 height 230
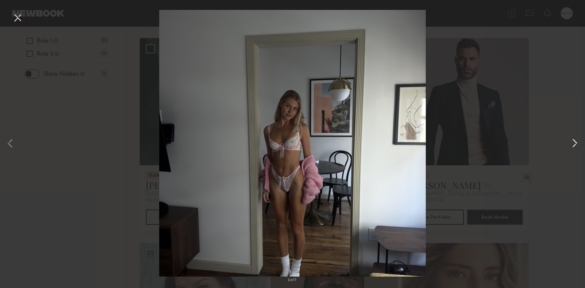
click at [573, 144] on button at bounding box center [574, 144] width 9 height 230
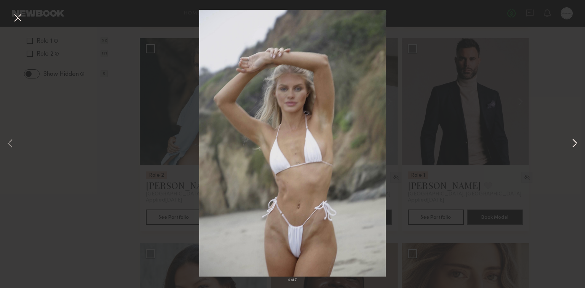
click at [574, 144] on button at bounding box center [574, 144] width 9 height 230
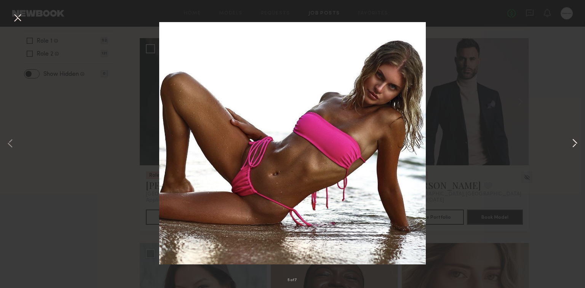
click at [574, 144] on button at bounding box center [574, 144] width 9 height 230
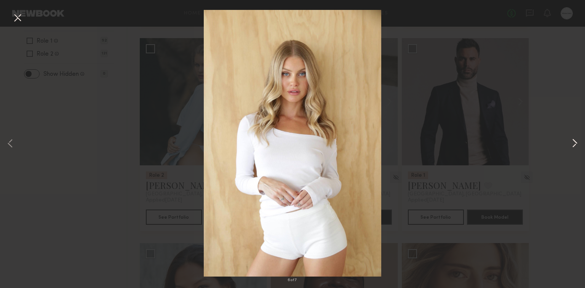
click at [574, 144] on button at bounding box center [574, 144] width 9 height 230
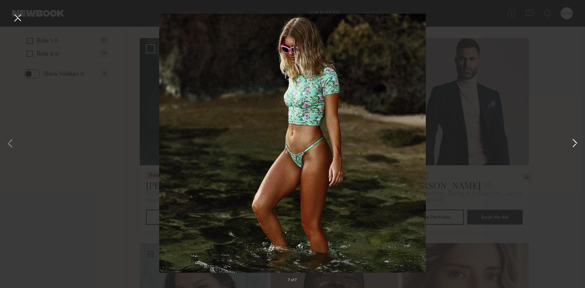
click at [576, 146] on button at bounding box center [574, 144] width 9 height 230
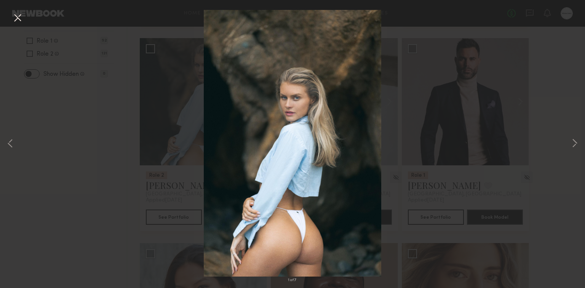
click at [497, 70] on div "1 of 7" at bounding box center [292, 144] width 585 height 288
click at [15, 14] on button at bounding box center [17, 18] width 12 height 14
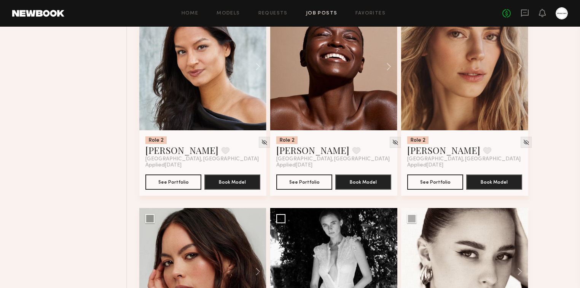
scroll to position [548, 0]
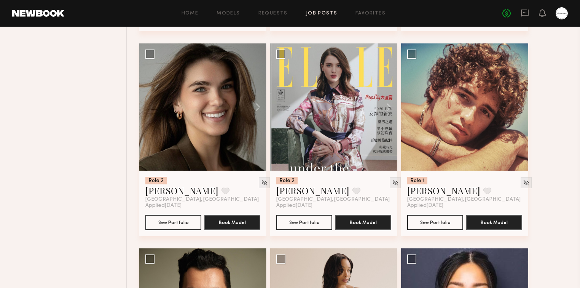
scroll to position [974, 0]
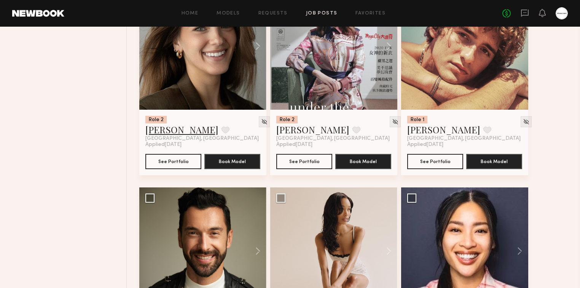
click at [180, 131] on link "Summerlyn C." at bounding box center [181, 129] width 73 height 12
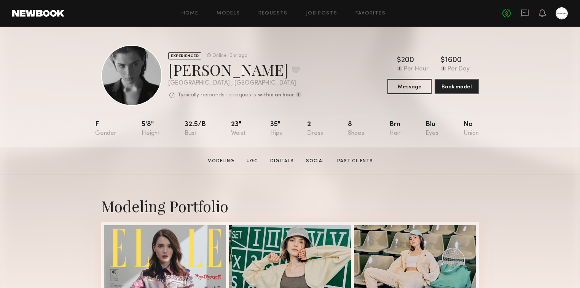
scroll to position [244, 0]
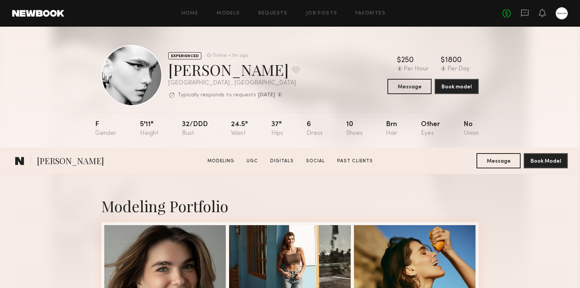
scroll to position [183, 0]
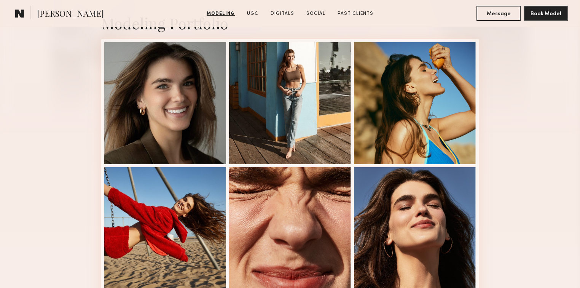
click at [45, 103] on div "Modeling Portfolio View More" at bounding box center [290, 288] width 580 height 593
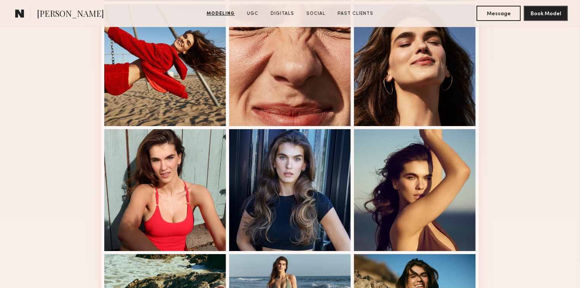
scroll to position [426, 0]
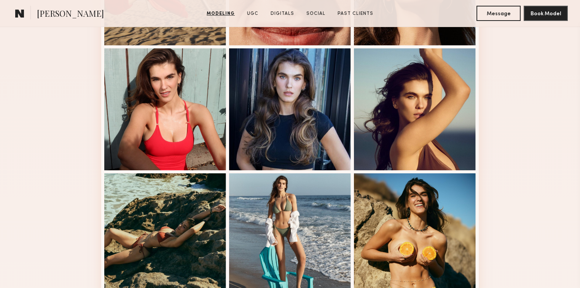
click at [22, 103] on div "Modeling Portfolio View More" at bounding box center [290, 44] width 580 height 593
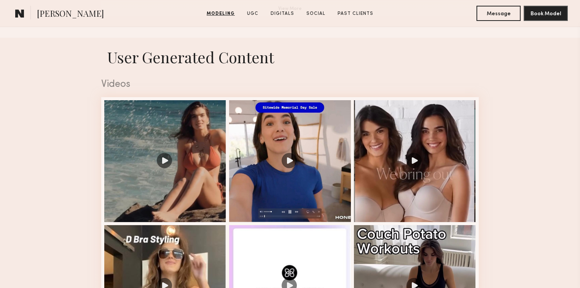
scroll to position [731, 0]
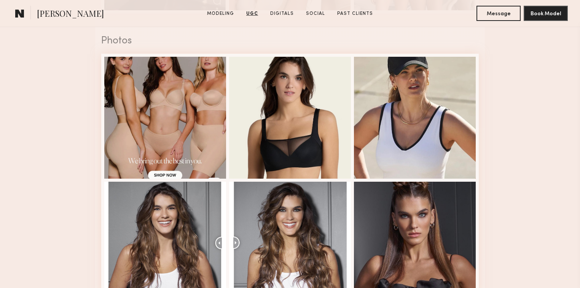
scroll to position [1279, 0]
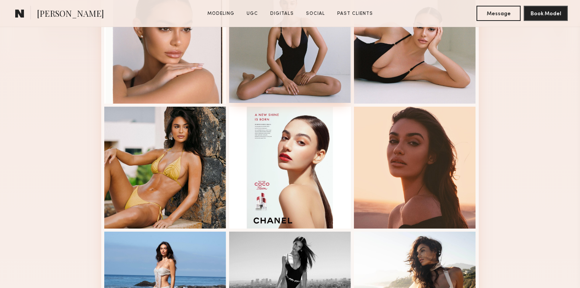
scroll to position [244, 0]
click at [533, 122] on div "Modeling Portfolio View More" at bounding box center [290, 227] width 580 height 593
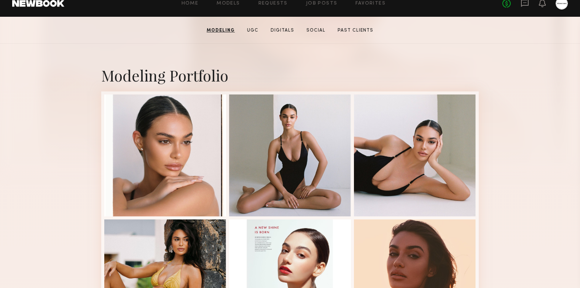
scroll to position [0, 0]
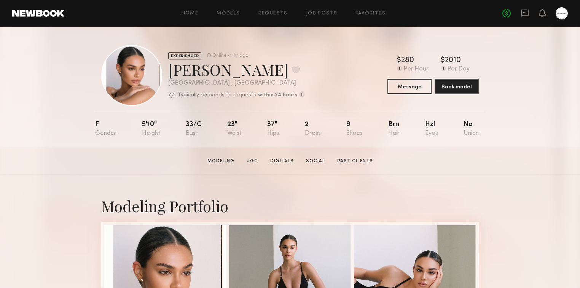
click at [521, 137] on div "EXPERIENCED Online < 1hr ago Alina Z. Favorite Los Angeles , CA Typically respo…" at bounding box center [290, 87] width 580 height 121
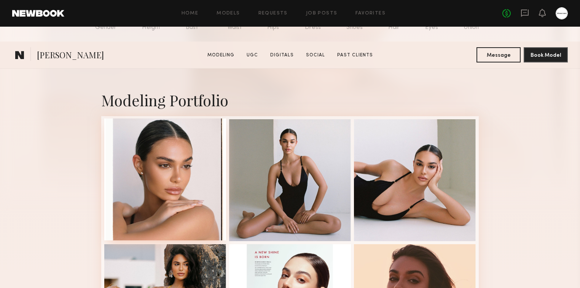
scroll to position [183, 0]
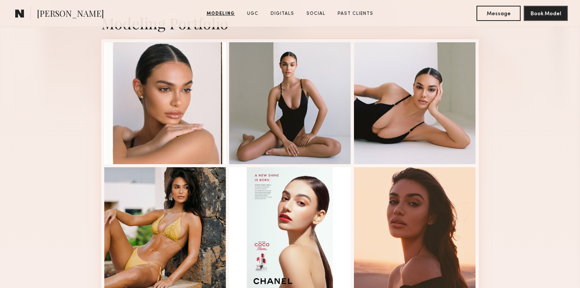
click at [527, 116] on div "Modeling Portfolio View More" at bounding box center [290, 288] width 580 height 593
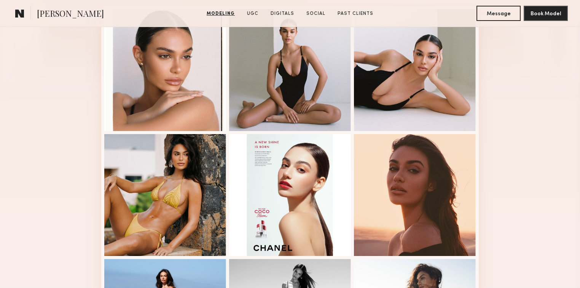
scroll to position [426, 0]
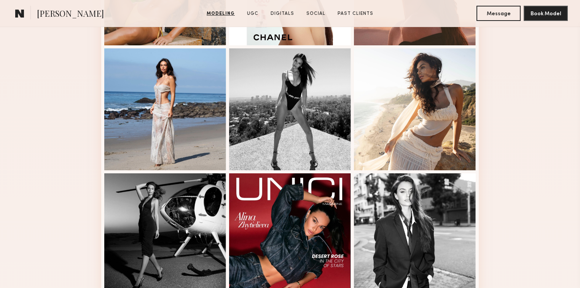
click at [531, 119] on div "Modeling Portfolio View More" at bounding box center [290, 44] width 580 height 593
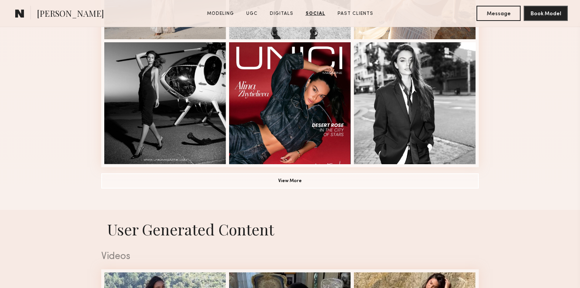
scroll to position [147, 0]
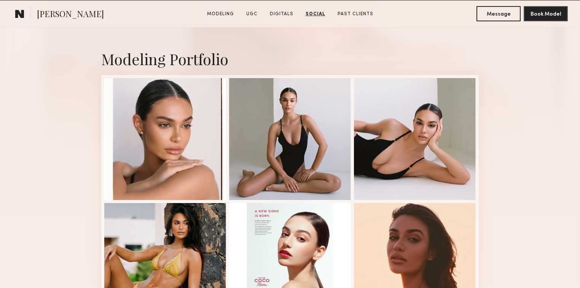
drag, startPoint x: 494, startPoint y: 234, endPoint x: 480, endPoint y: 38, distance: 197.0
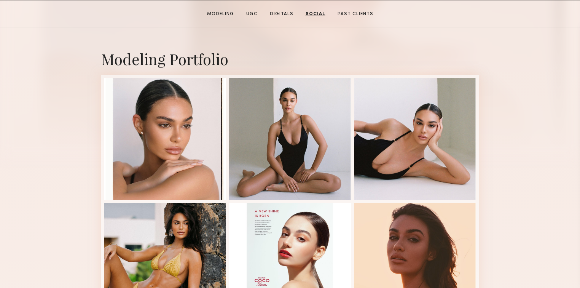
scroll to position [0, 0]
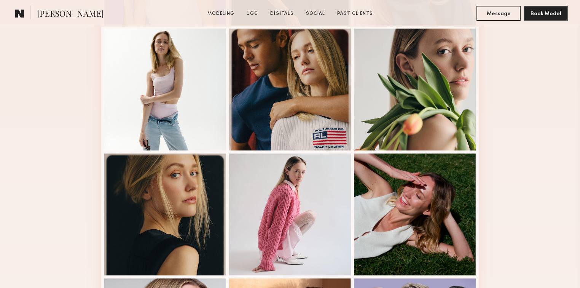
scroll to position [365, 0]
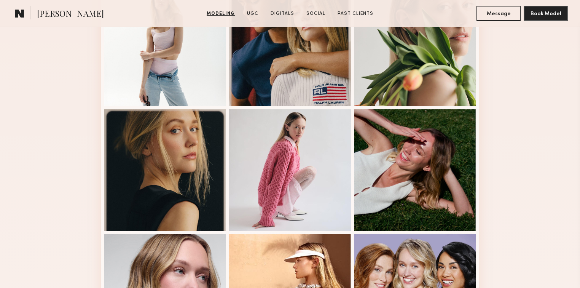
click at [83, 132] on div "Modeling Portfolio View More" at bounding box center [290, 105] width 580 height 593
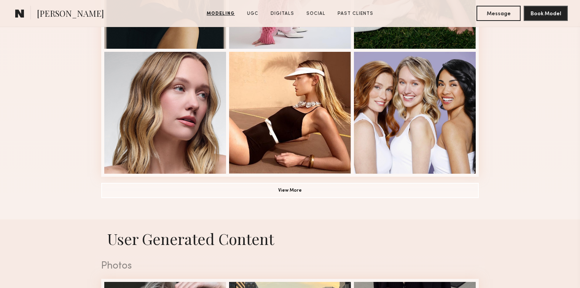
scroll to position [548, 0]
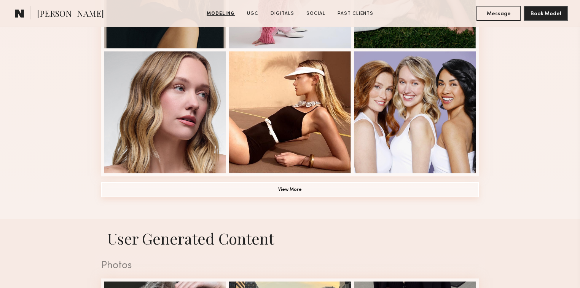
click at [311, 191] on button "View More" at bounding box center [290, 189] width 378 height 15
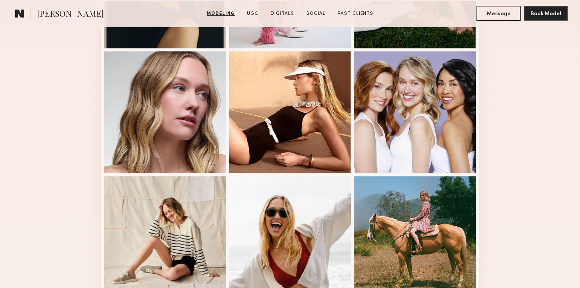
click at [529, 193] on div "Modeling Portfolio" at bounding box center [290, 161] width 580 height 1071
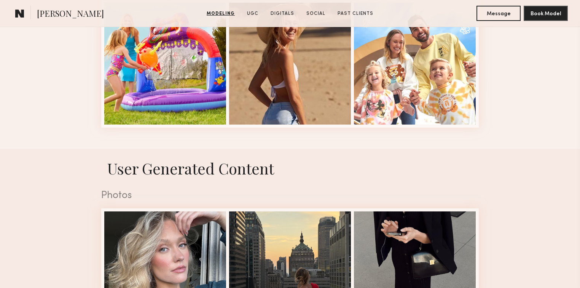
scroll to position [1279, 0]
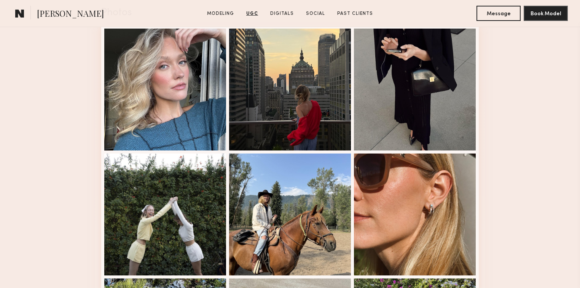
click at [527, 196] on nb-model-profile-ugc-container "User Generated Content Photos 1 of 12" at bounding box center [290, 256] width 580 height 580
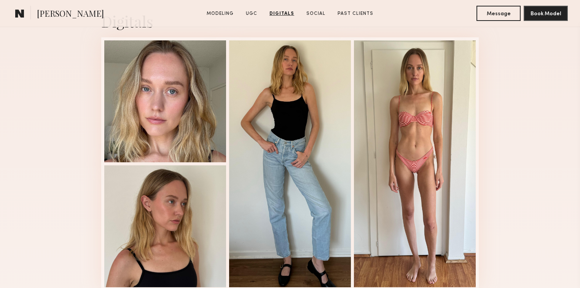
scroll to position [1827, 0]
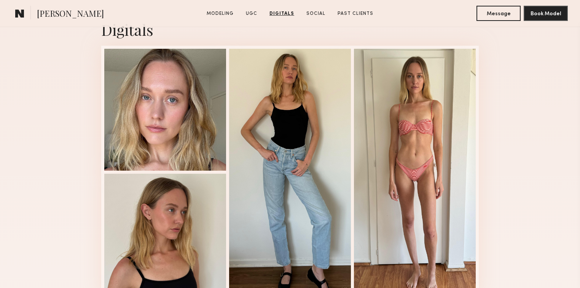
click at [527, 195] on div "Digitals 1 of 4" at bounding box center [290, 159] width 580 height 322
drag, startPoint x: 527, startPoint y: 195, endPoint x: 523, endPoint y: 206, distance: 11.7
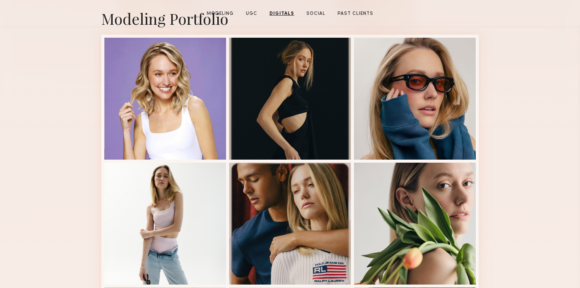
scroll to position [0, 0]
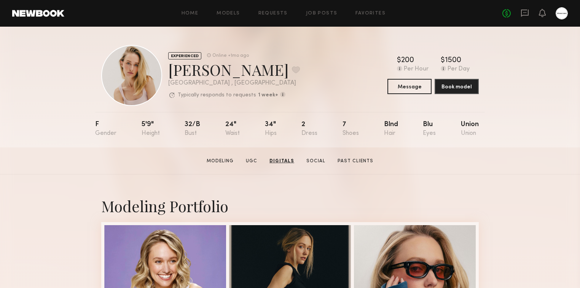
drag, startPoint x: 525, startPoint y: 243, endPoint x: 374, endPoint y: -8, distance: 293.0
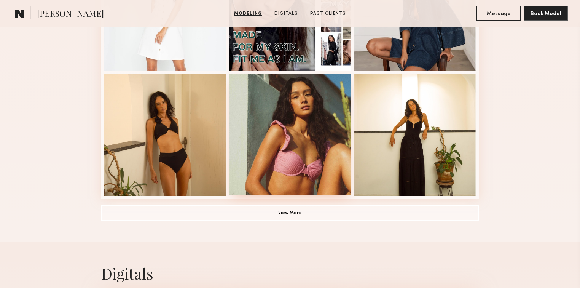
scroll to position [548, 0]
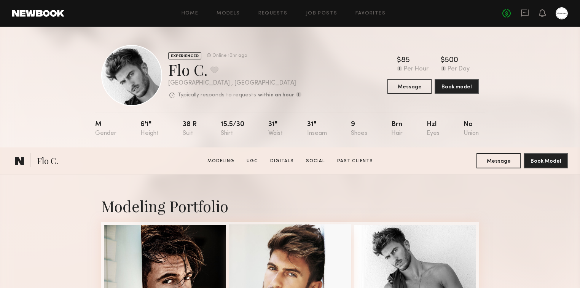
scroll to position [244, 0]
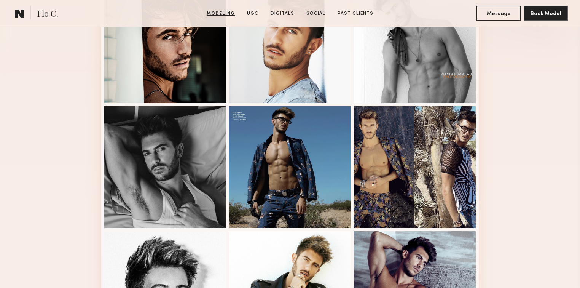
click at [543, 160] on div "Modeling Portfolio View More" at bounding box center [290, 227] width 580 height 593
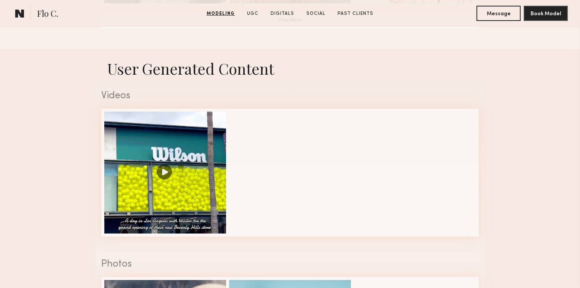
scroll to position [792, 0]
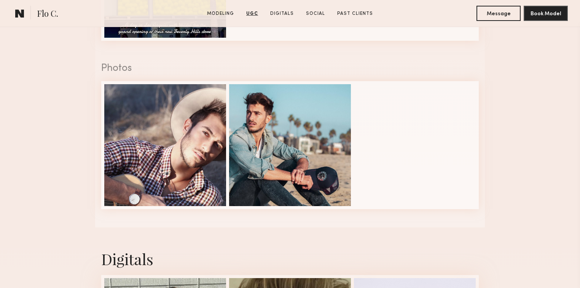
click at [77, 91] on nb-model-profile-ugc-container "User Generated Content Videos 1 of 1 Photos 1 of 2" at bounding box center [290, 40] width 580 height 374
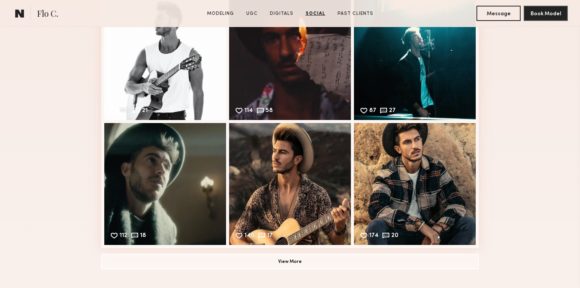
scroll to position [1583, 0]
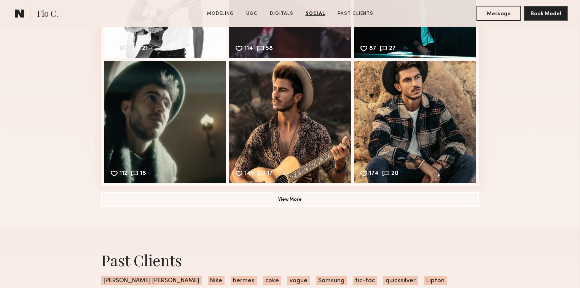
click at [70, 152] on div "Social Instagram Feed Displayed Below 100,990 followers 1,203 followers 1,491 s…" at bounding box center [290, 53] width 580 height 349
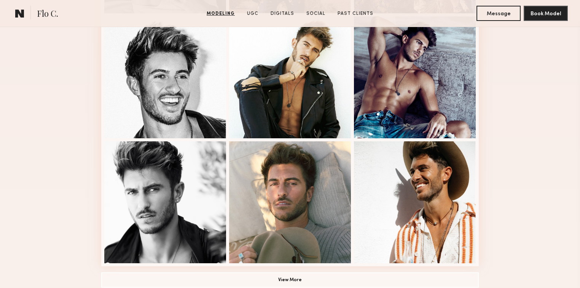
scroll to position [548, 0]
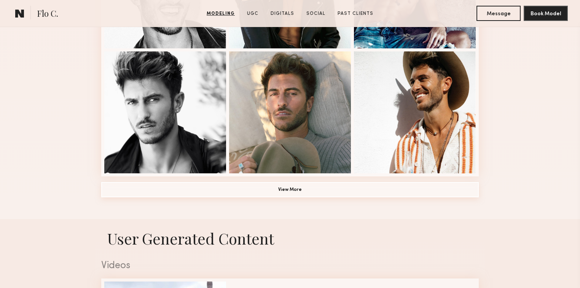
click at [290, 197] on button "View More" at bounding box center [290, 189] width 378 height 15
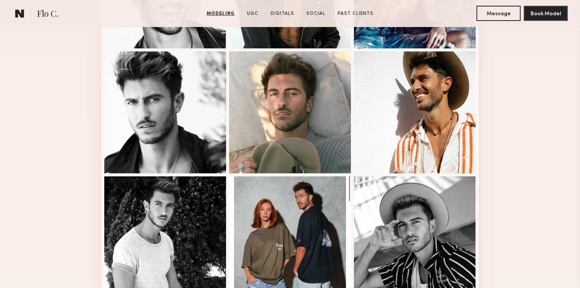
click at [516, 191] on div "Modeling Portfolio" at bounding box center [290, 161] width 580 height 1071
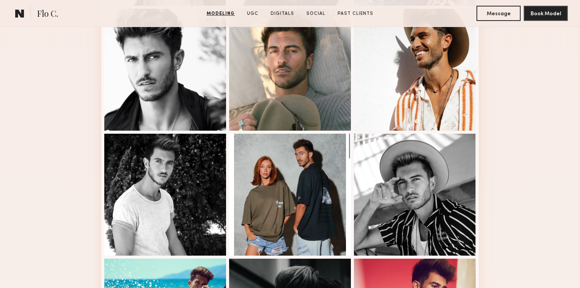
scroll to position [0, 0]
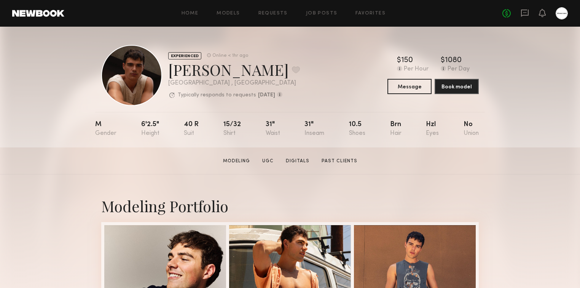
click at [509, 163] on section "[PERSON_NAME] Modeling UGC Digitals Past Clients Message Book Model" at bounding box center [290, 160] width 580 height 27
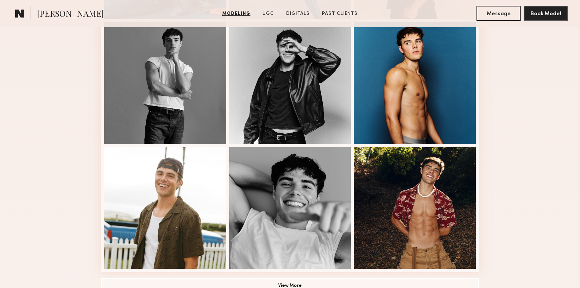
scroll to position [548, 0]
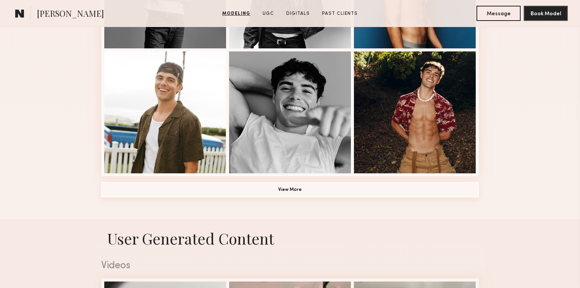
click at [452, 197] on button "View More" at bounding box center [290, 189] width 378 height 15
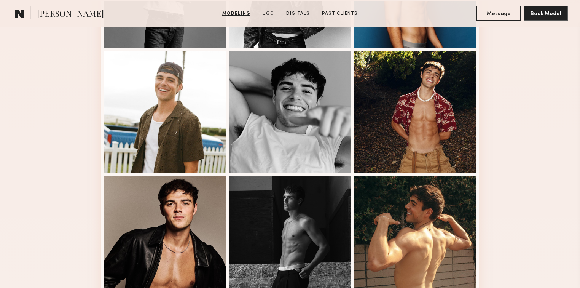
click at [508, 181] on div "Modeling Portfolio" at bounding box center [290, 161] width 580 height 1071
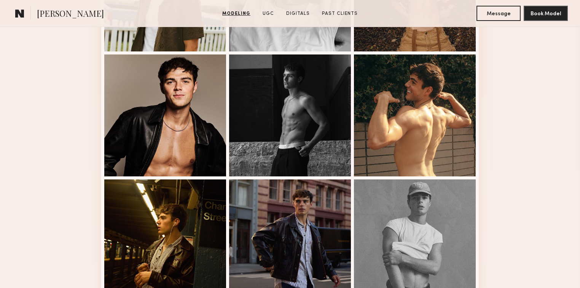
click at [508, 181] on div "Modeling Portfolio" at bounding box center [290, 39] width 580 height 1071
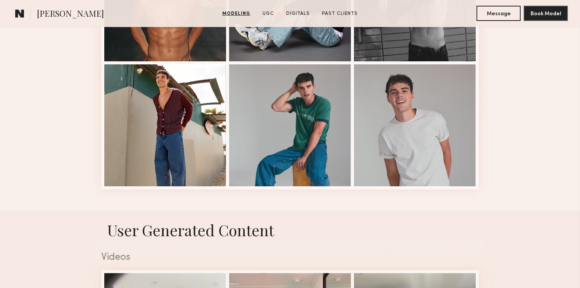
scroll to position [1035, 0]
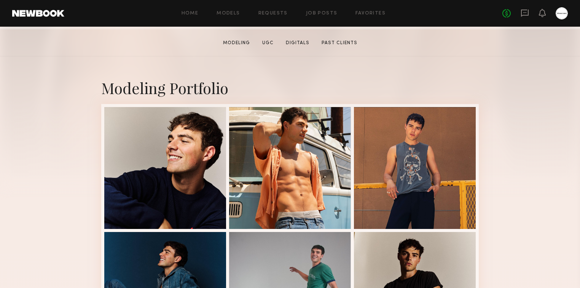
scroll to position [183, 0]
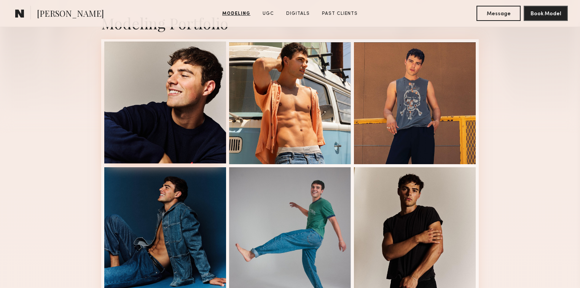
click at [177, 97] on div at bounding box center [165, 102] width 122 height 122
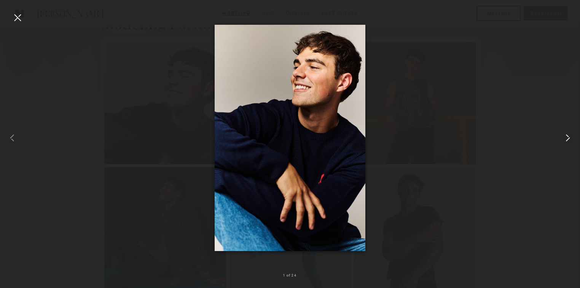
click at [567, 142] on common-icon at bounding box center [568, 138] width 12 height 12
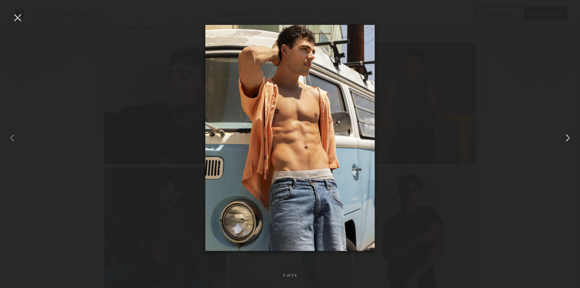
click at [569, 138] on common-icon at bounding box center [568, 138] width 12 height 12
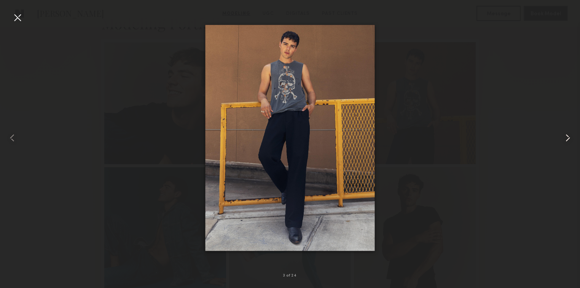
click at [568, 138] on common-icon at bounding box center [568, 138] width 12 height 12
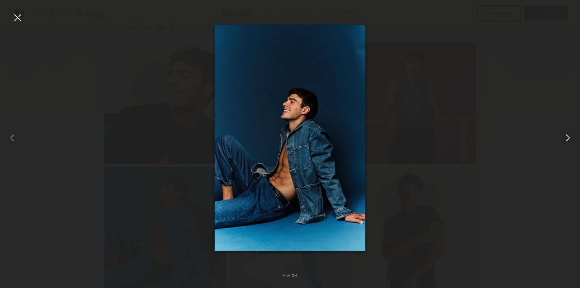
click at [568, 138] on common-icon at bounding box center [568, 138] width 12 height 12
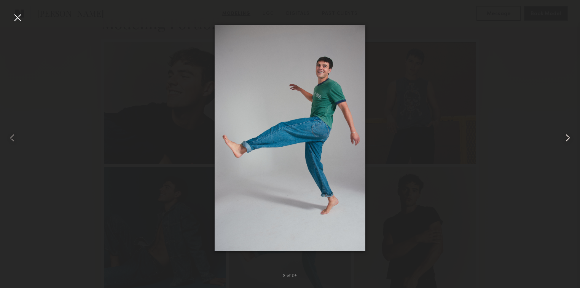
click at [568, 138] on common-icon at bounding box center [568, 138] width 12 height 12
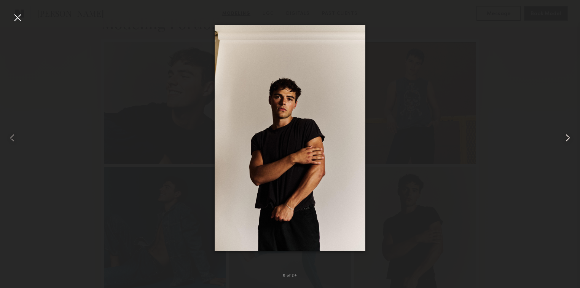
click at [568, 138] on common-icon at bounding box center [568, 138] width 12 height 12
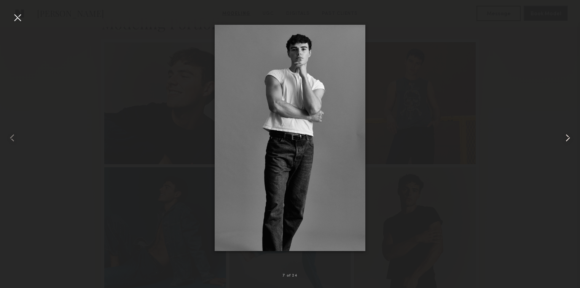
click at [568, 139] on common-icon at bounding box center [568, 138] width 12 height 12
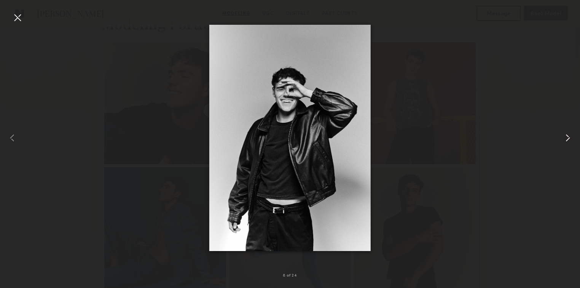
click at [568, 139] on common-icon at bounding box center [568, 138] width 12 height 12
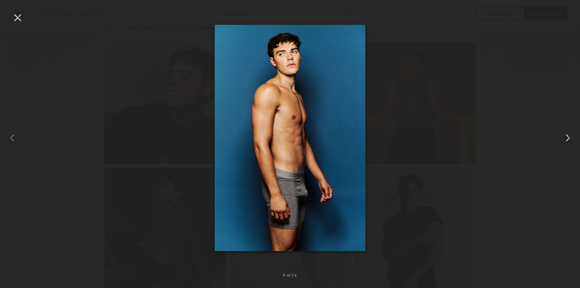
click at [568, 139] on common-icon at bounding box center [568, 138] width 12 height 12
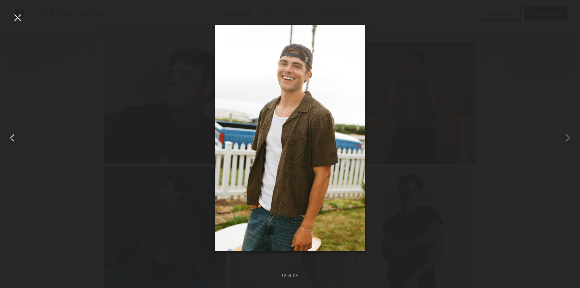
click at [19, 135] on div at bounding box center [11, 137] width 23 height 251
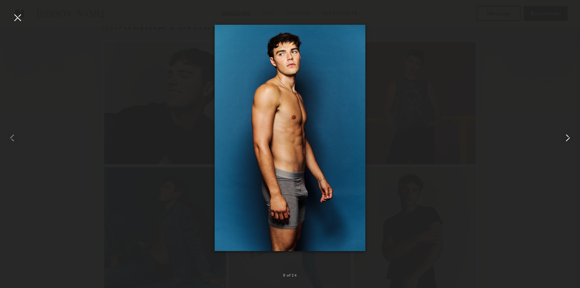
click at [571, 137] on common-icon at bounding box center [568, 138] width 12 height 12
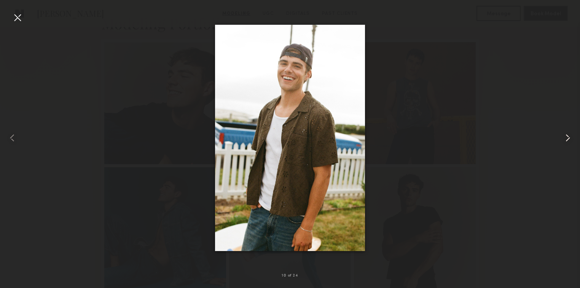
click at [571, 137] on common-icon at bounding box center [568, 138] width 12 height 12
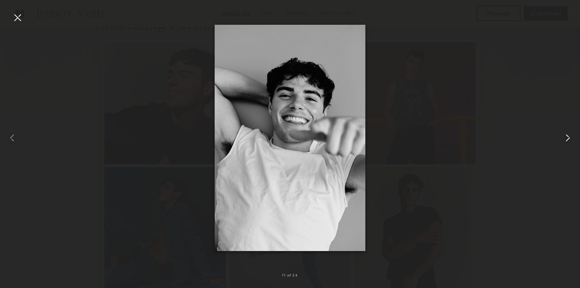
click at [571, 137] on common-icon at bounding box center [568, 138] width 12 height 12
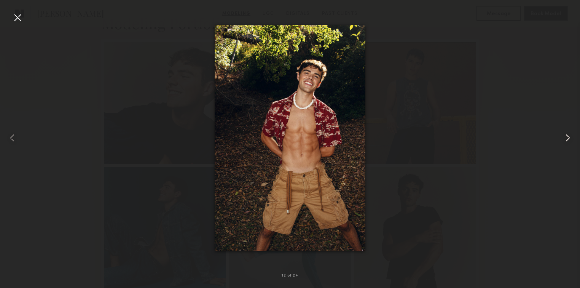
click at [571, 137] on common-icon at bounding box center [568, 138] width 12 height 12
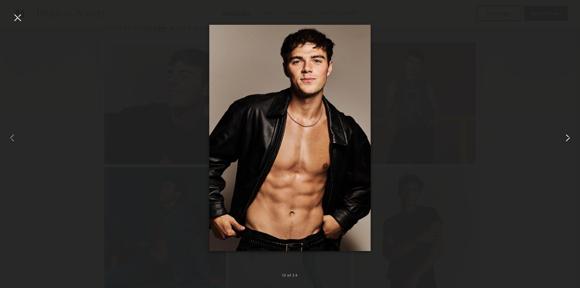
click at [571, 137] on common-icon at bounding box center [568, 138] width 12 height 12
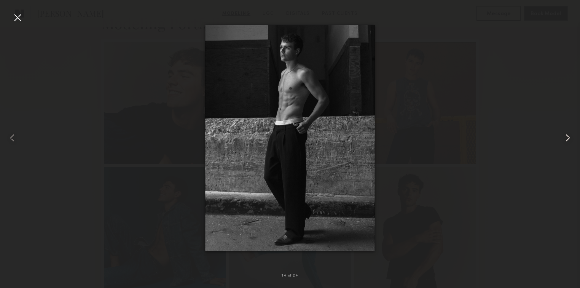
click at [571, 137] on common-icon at bounding box center [568, 138] width 12 height 12
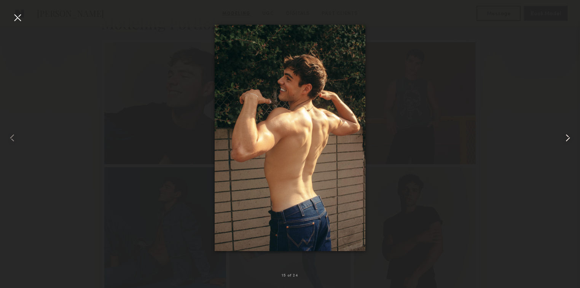
click at [571, 137] on common-icon at bounding box center [568, 138] width 12 height 12
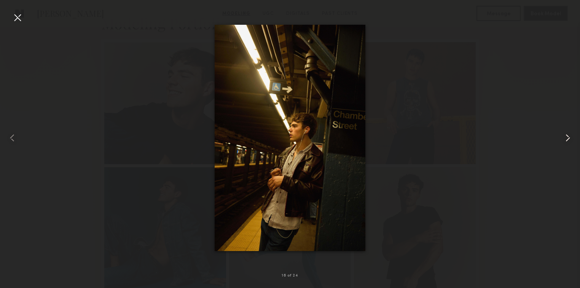
click at [572, 137] on common-icon at bounding box center [568, 138] width 12 height 12
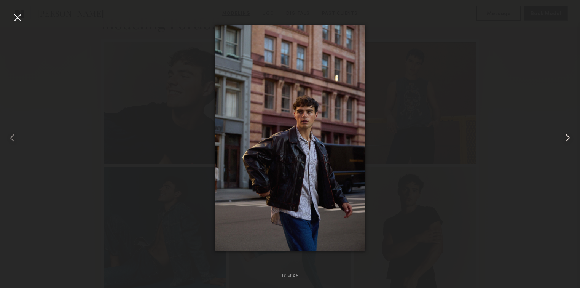
click at [572, 137] on common-icon at bounding box center [568, 138] width 12 height 12
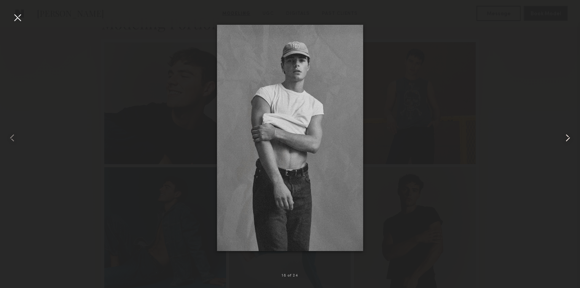
click at [560, 97] on div at bounding box center [568, 137] width 23 height 251
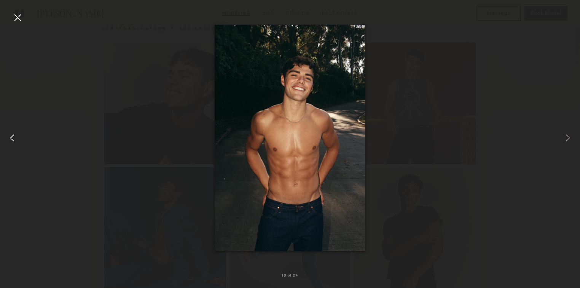
click at [11, 24] on div at bounding box center [11, 137] width 23 height 251
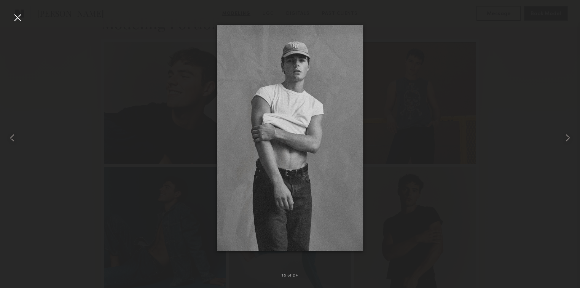
click at [20, 19] on div at bounding box center [17, 17] width 12 height 12
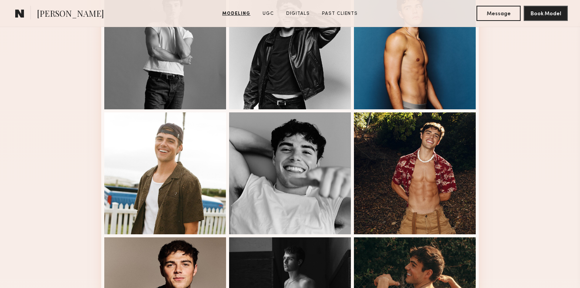
click at [53, 102] on div "Modeling Portfolio" at bounding box center [290, 222] width 580 height 1071
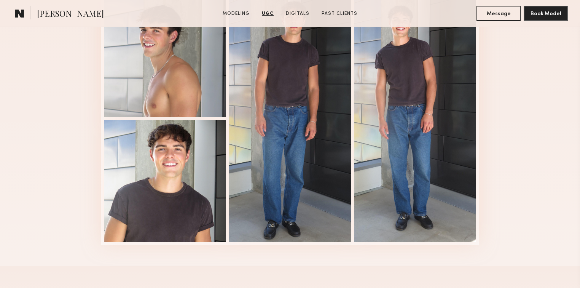
click at [44, 104] on div "Digitals 1 of 4" at bounding box center [290, 105] width 580 height 322
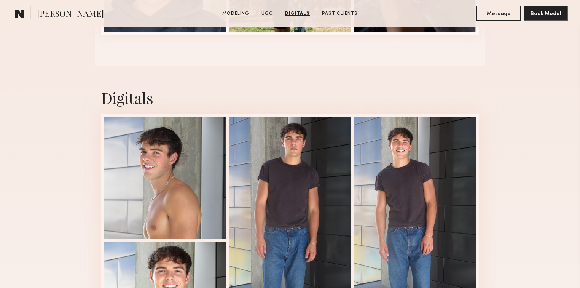
click at [44, 104] on div "Digitals 1 of 4" at bounding box center [290, 227] width 580 height 322
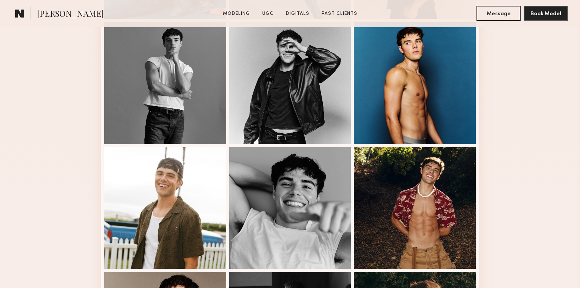
scroll to position [0, 0]
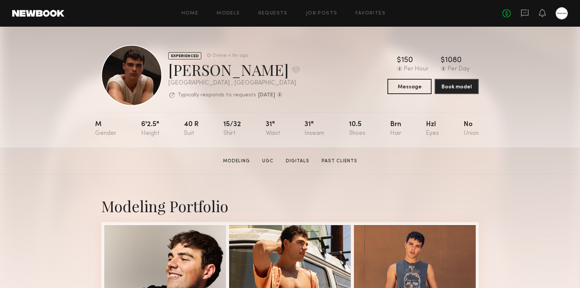
drag, startPoint x: 38, startPoint y: 212, endPoint x: 72, endPoint y: -19, distance: 233.8
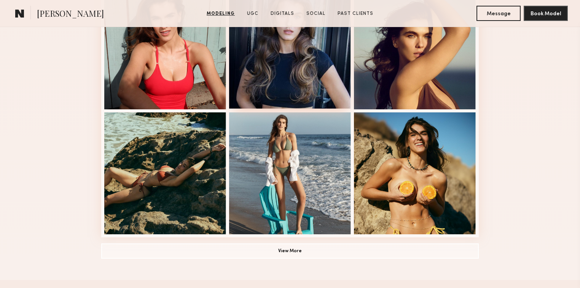
scroll to position [365, 0]
